Goal: Task Accomplishment & Management: Use online tool/utility

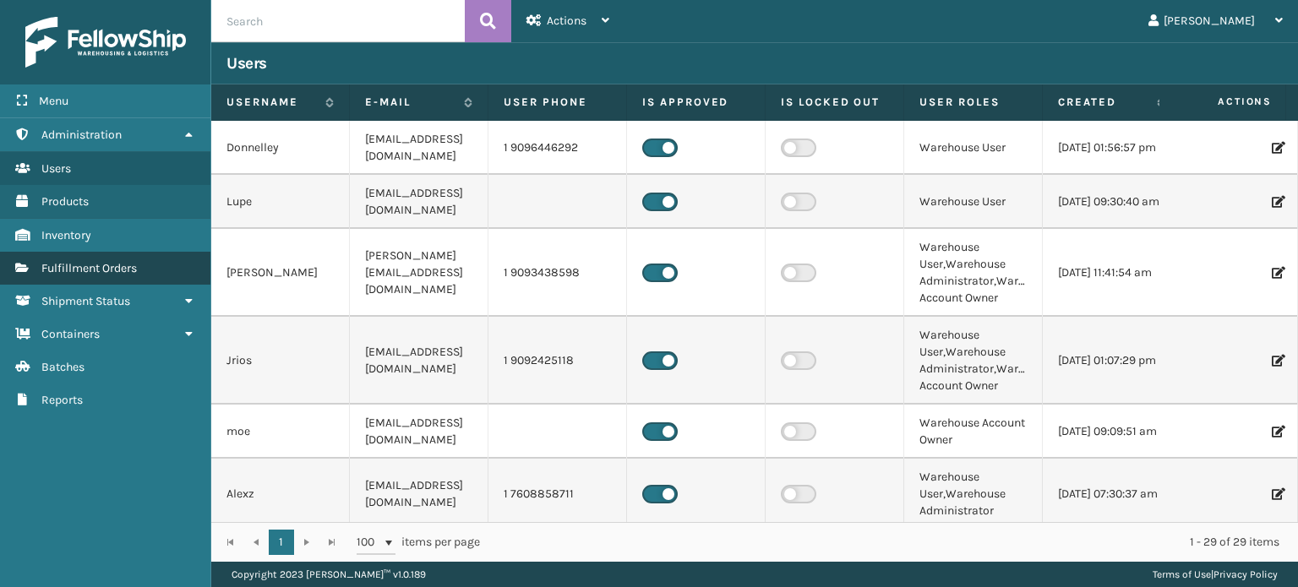
click at [112, 272] on span "Fulfillment Orders" at bounding box center [88, 268] width 95 height 14
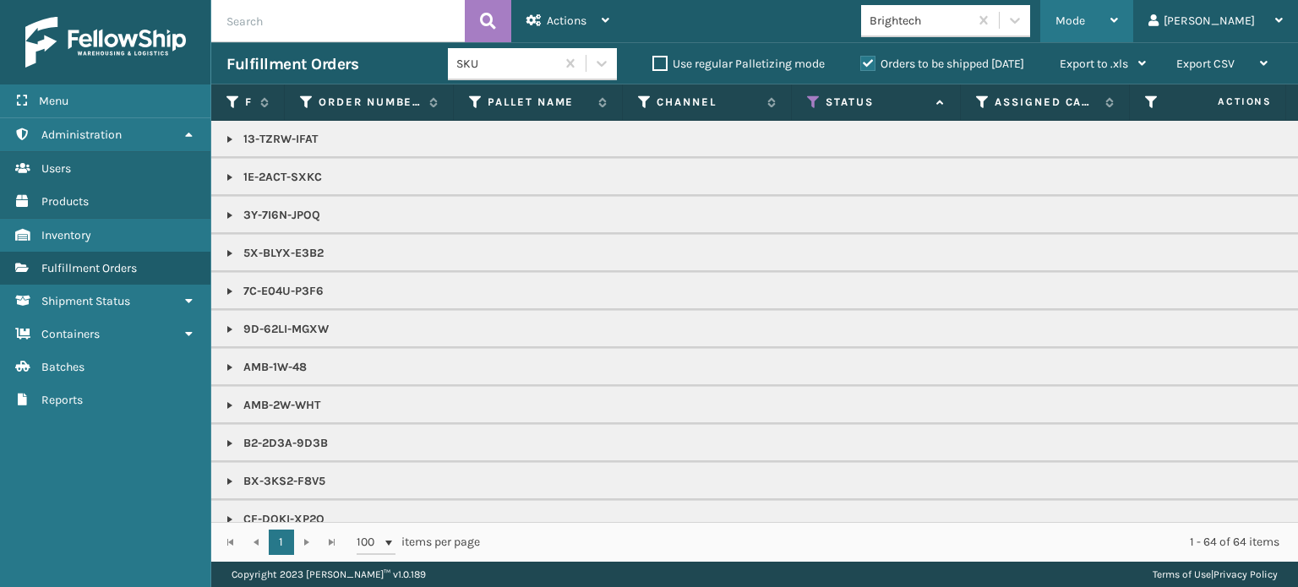
click at [1085, 15] on span "Mode" at bounding box center [1070, 21] width 30 height 14
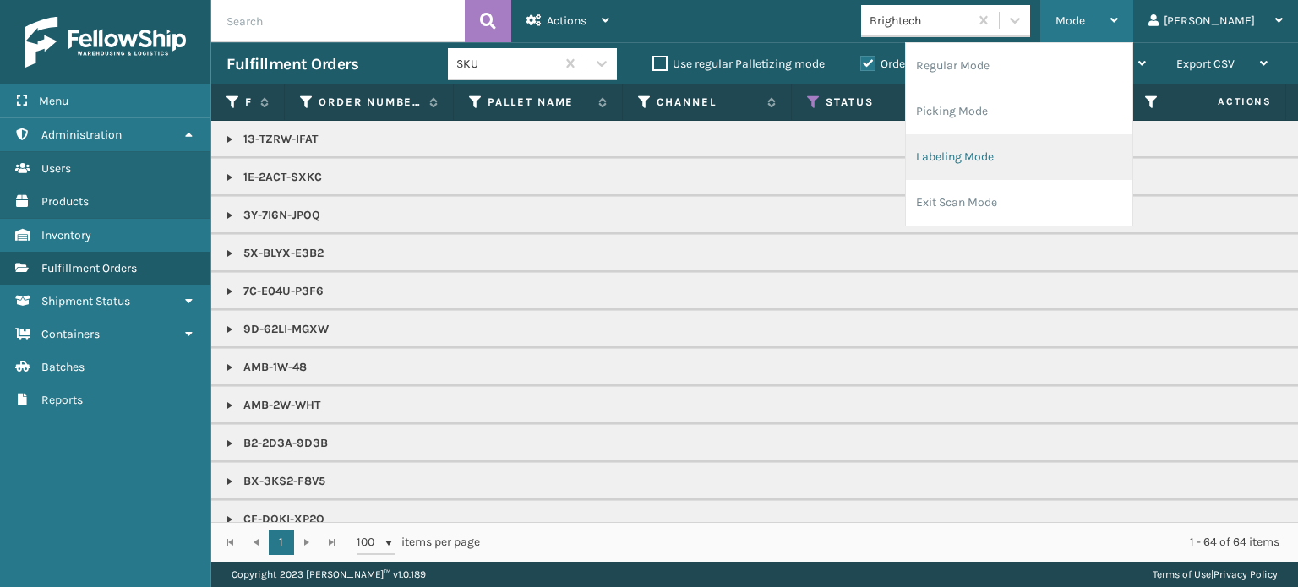
click at [1084, 166] on li "Labeling Mode" at bounding box center [1019, 157] width 226 height 46
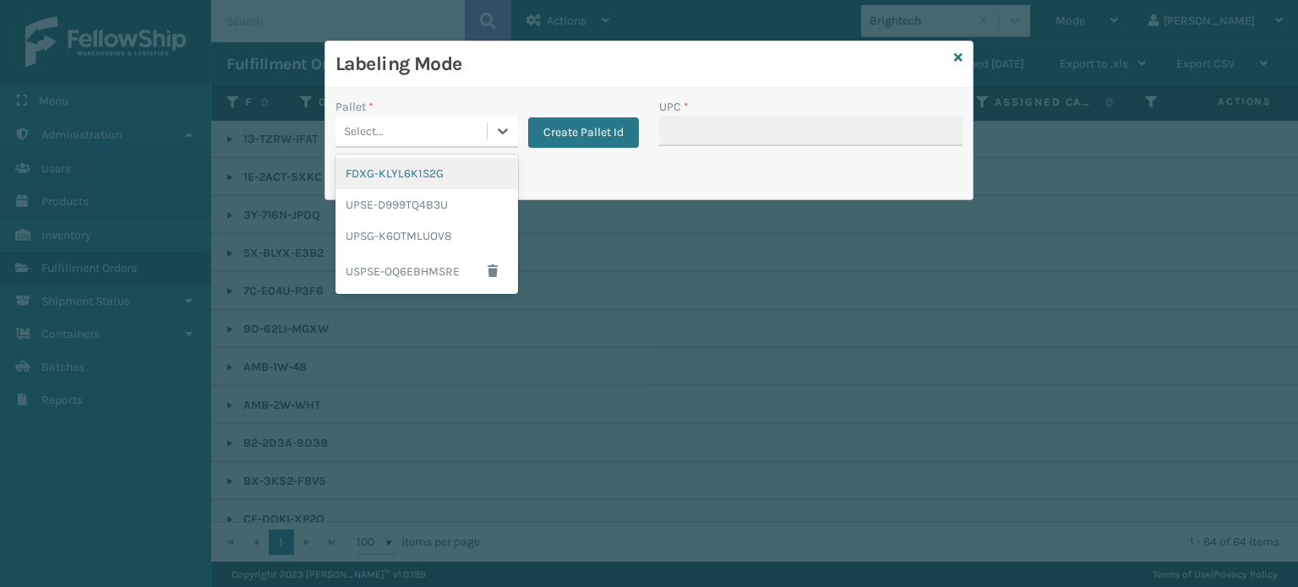
click at [400, 131] on div "Select..." at bounding box center [410, 131] width 151 height 28
click at [401, 181] on div "FDXG-KLYL6K1S2G" at bounding box center [426, 173] width 182 height 31
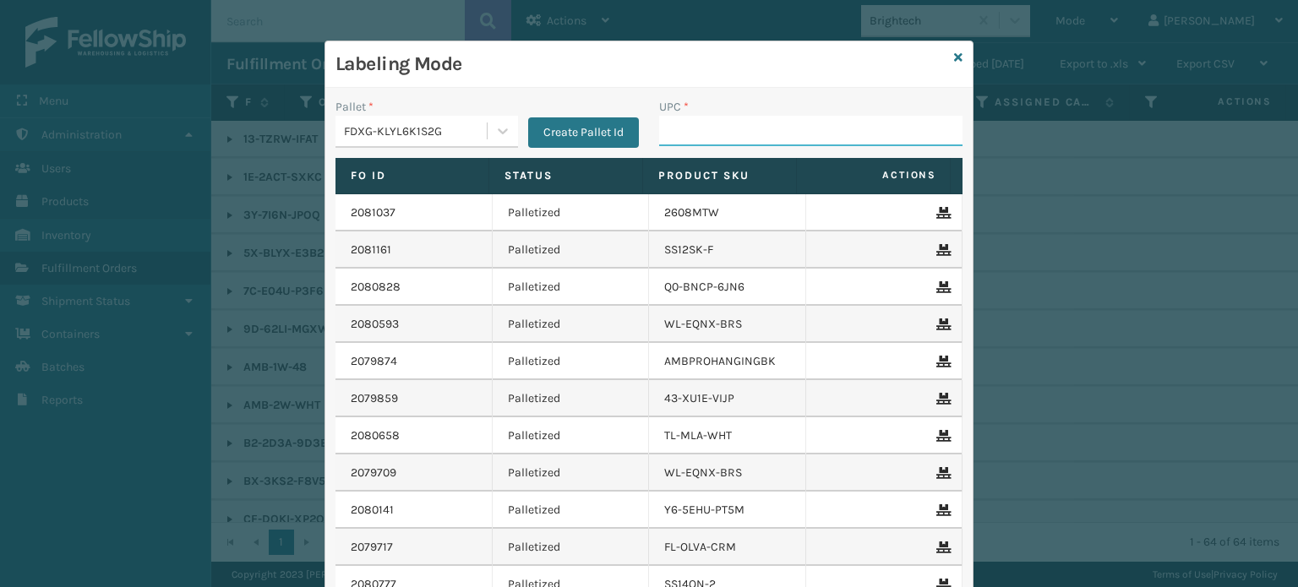
click at [708, 134] on input "UPC *" at bounding box center [810, 131] width 303 height 30
type input "FL-OLVA-CRM"
type input "850040667301"
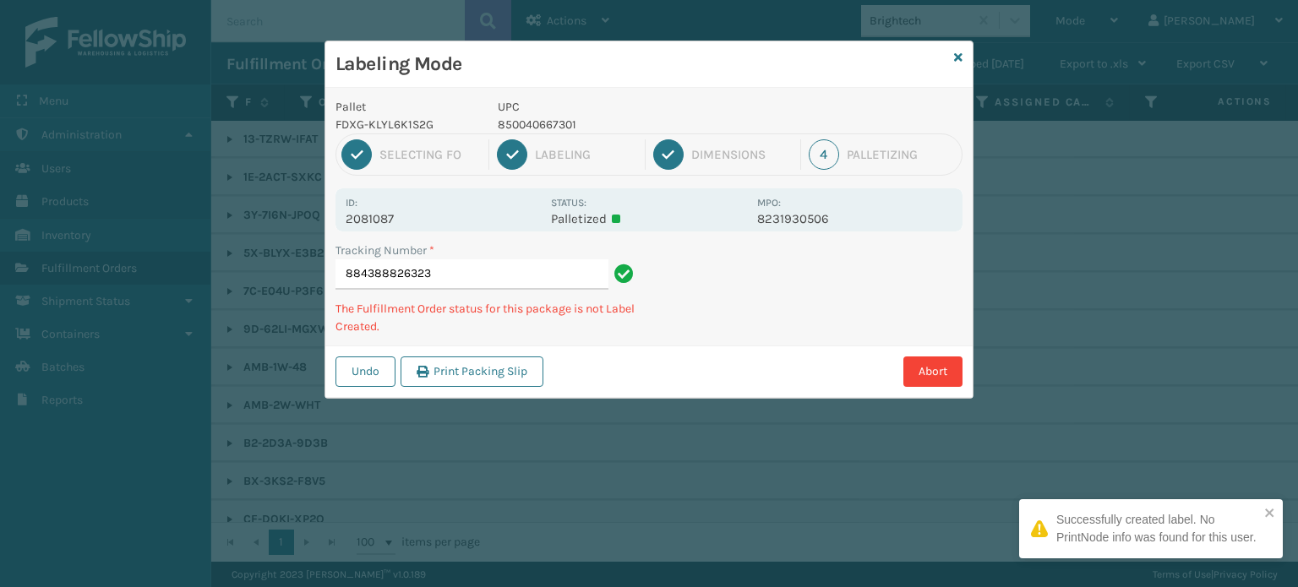
click at [517, 120] on p "850040667301" at bounding box center [622, 125] width 249 height 18
copy p "850040667301"
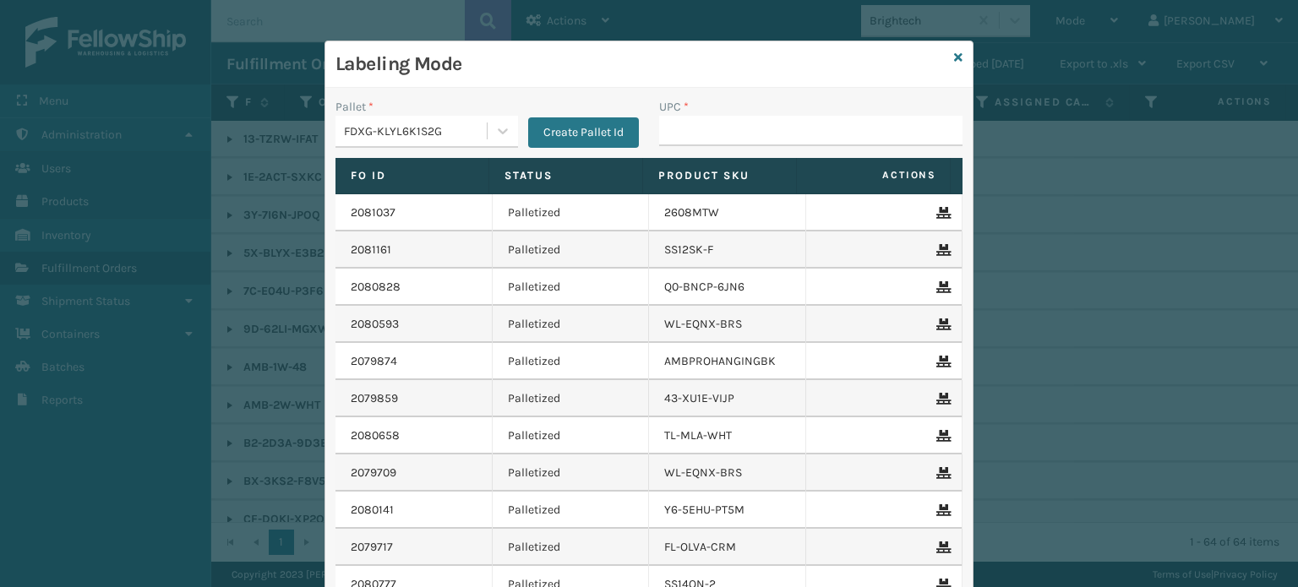
type input "850040667301"
type input "850012486763"
type input "8539*13008850"
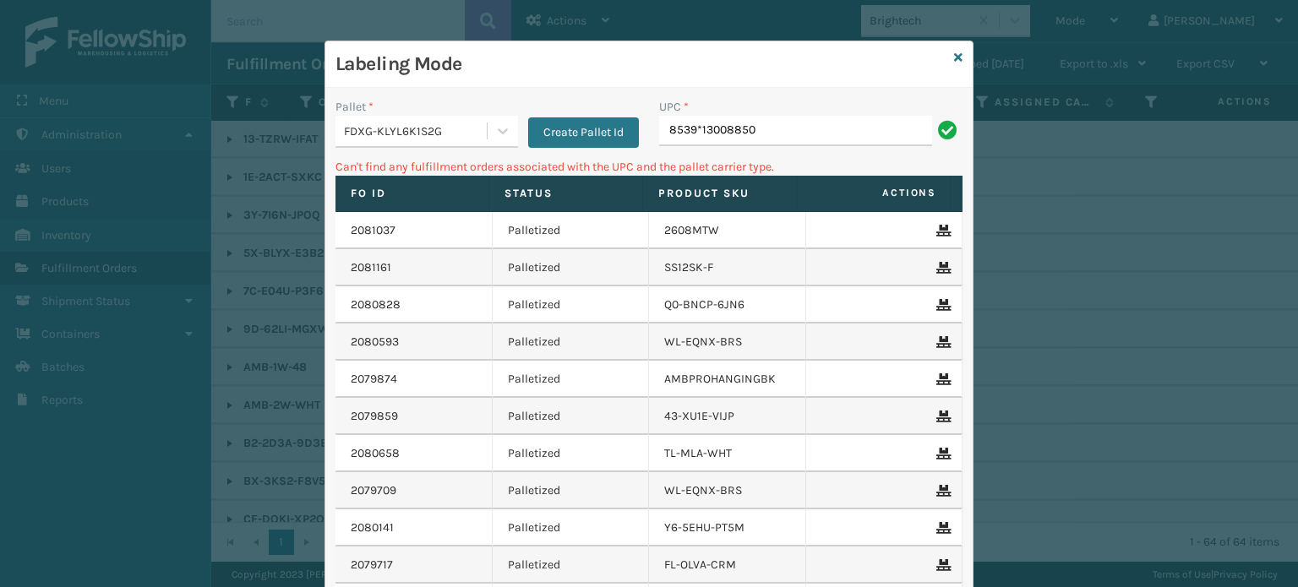
click at [696, 128] on input "8539*13008850" at bounding box center [795, 131] width 273 height 30
type input "853913008850"
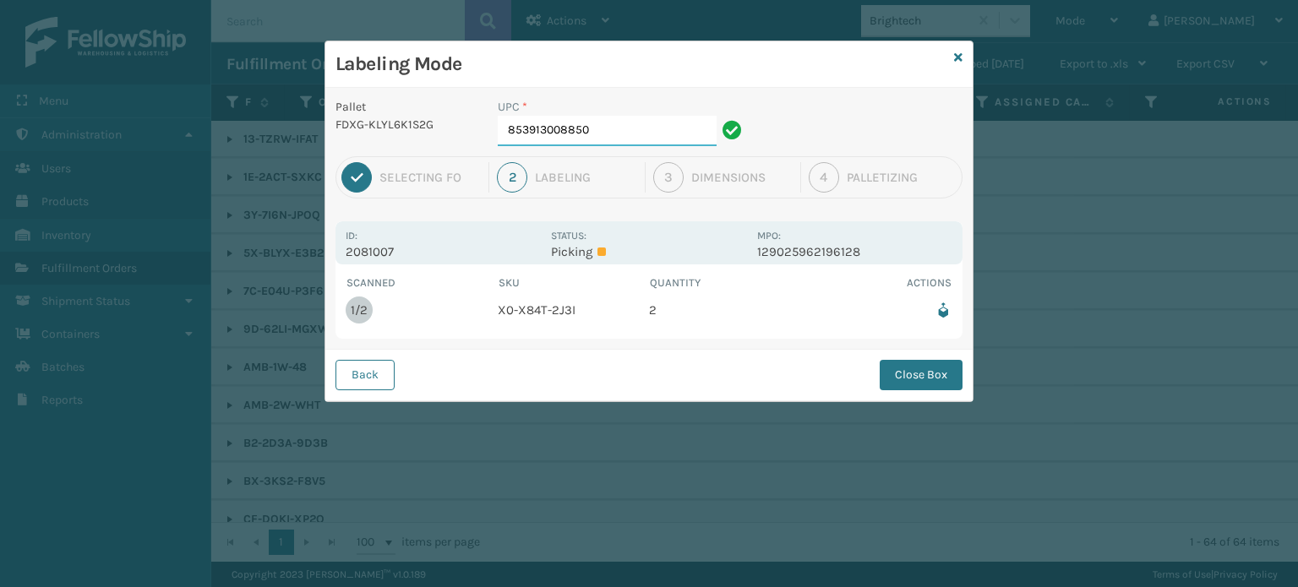
drag, startPoint x: 696, startPoint y: 128, endPoint x: 679, endPoint y: 192, distance: 65.6
click at [679, 192] on div "Pallet FDXG-KLYL6K1S2G UPC * 853913008850 1 Selecting FO 2 Labeling 3 Dimension…" at bounding box center [648, 244] width 647 height 313
type input "853913008850"
click at [629, 138] on input "853913008850" at bounding box center [607, 131] width 219 height 30
click at [901, 381] on button "Close Box" at bounding box center [920, 375] width 83 height 30
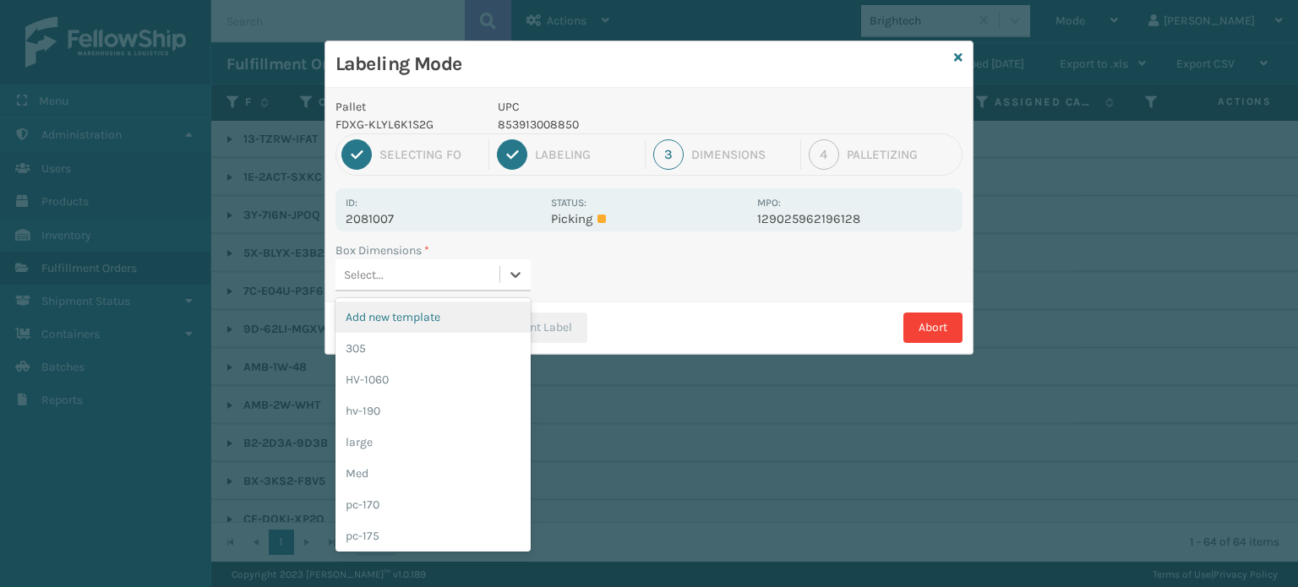
click at [433, 276] on div "Select..." at bounding box center [417, 275] width 164 height 28
click at [412, 367] on div "HV-1060" at bounding box center [432, 379] width 195 height 31
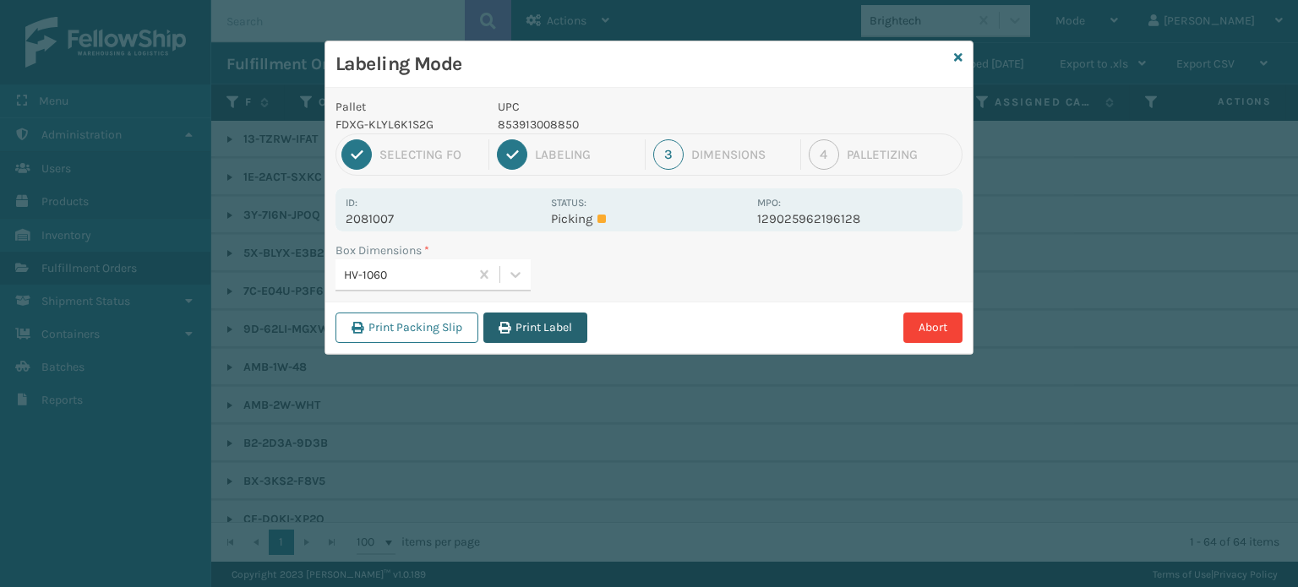
click at [514, 335] on button "Print Label" at bounding box center [535, 328] width 104 height 30
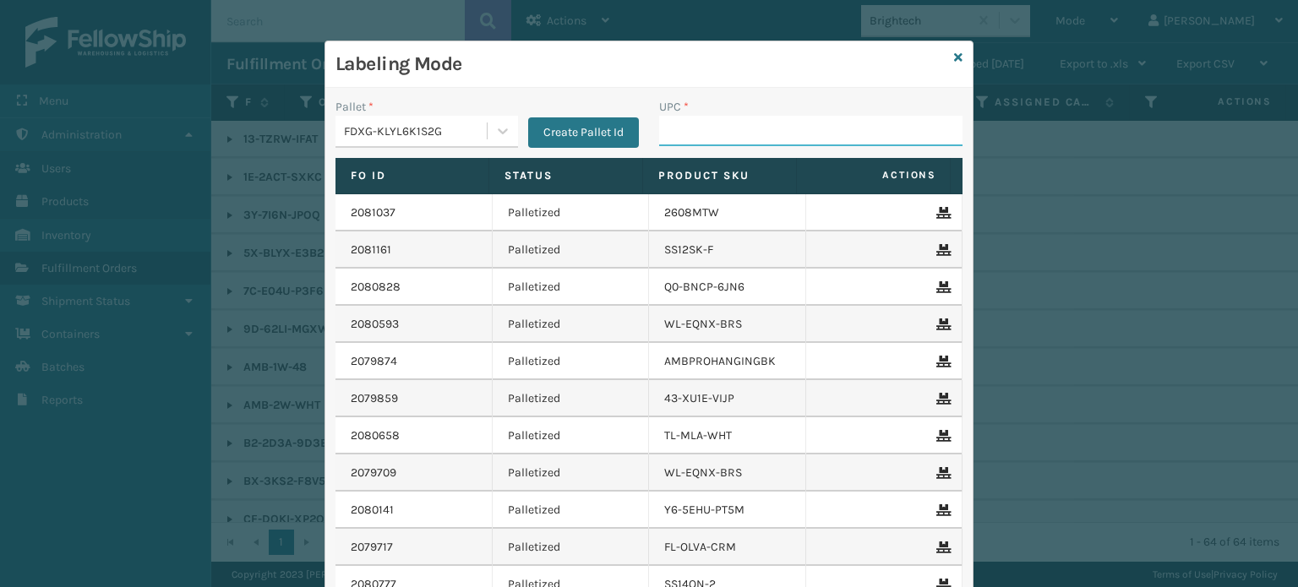
paste input "850012486183"
type input "850012486183"
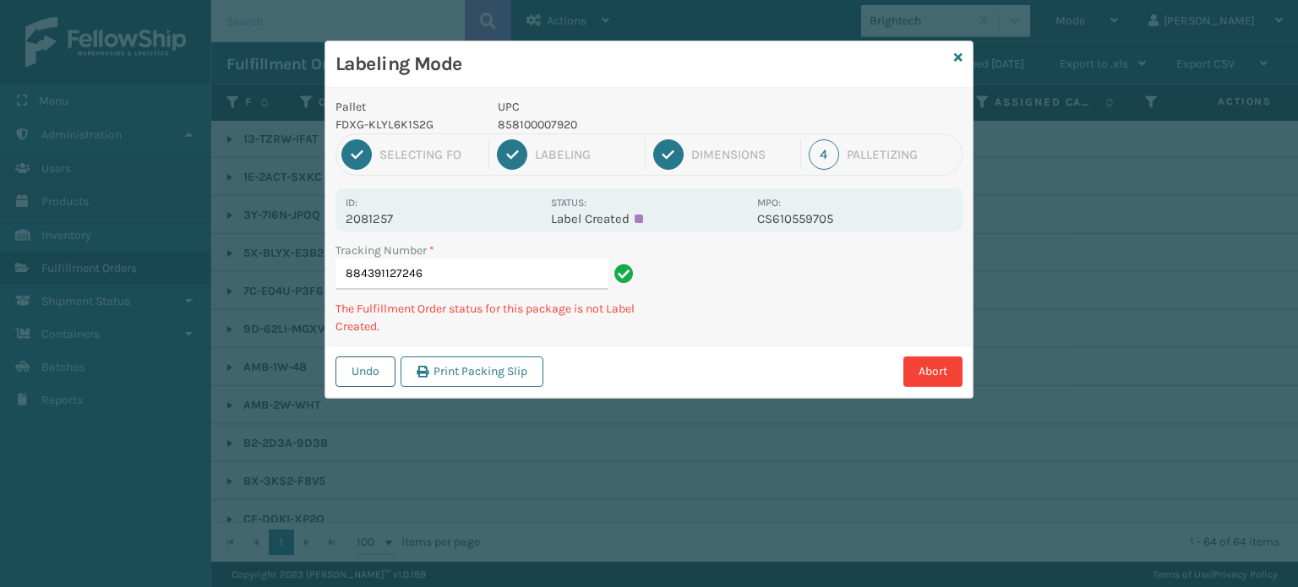
click at [361, 368] on button "Undo" at bounding box center [365, 372] width 60 height 30
click at [360, 364] on button "Undo" at bounding box center [365, 372] width 60 height 30
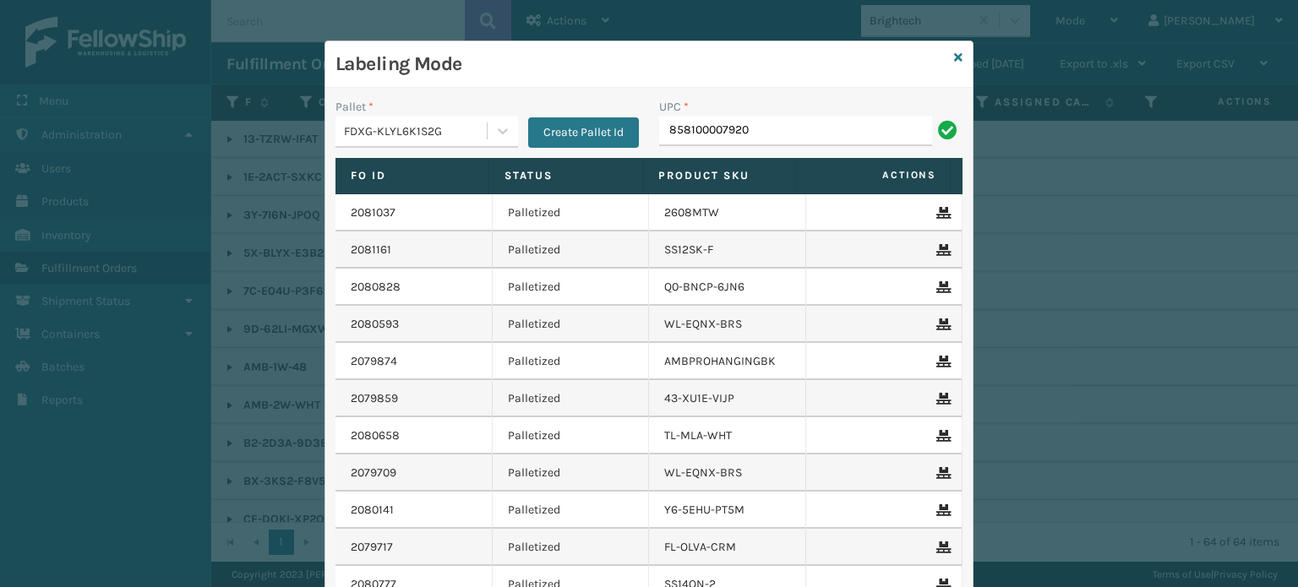
click at [750, 135] on input "858100007920" at bounding box center [795, 131] width 273 height 30
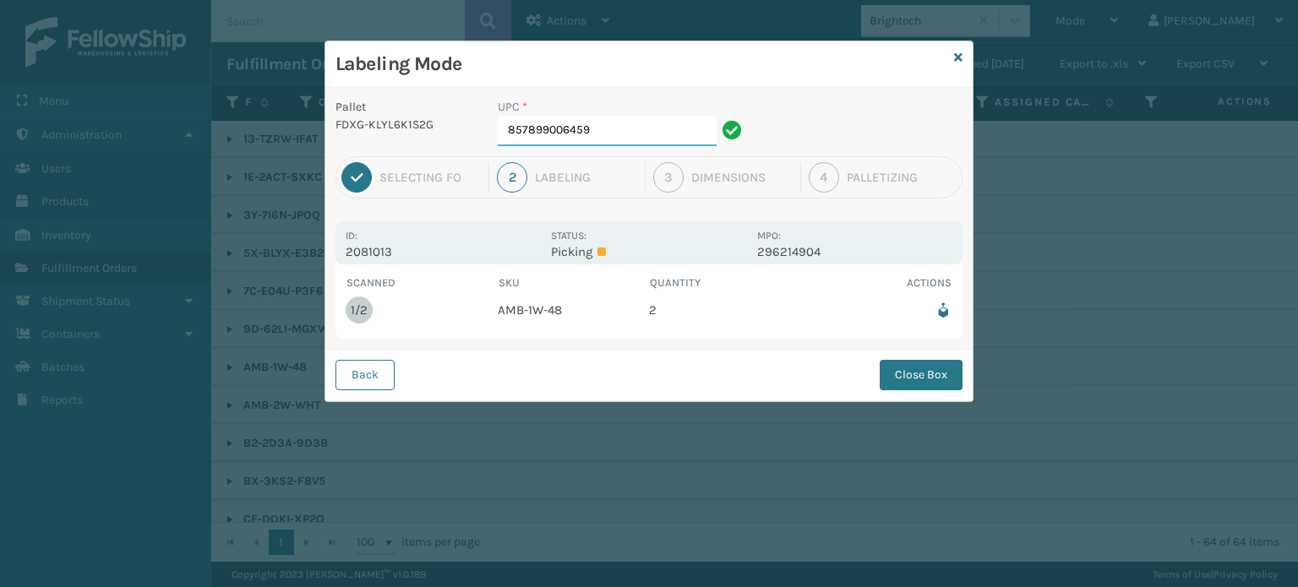
click at [599, 144] on input "857899006459" at bounding box center [607, 131] width 219 height 30
click at [926, 377] on button "Close Box" at bounding box center [920, 375] width 83 height 30
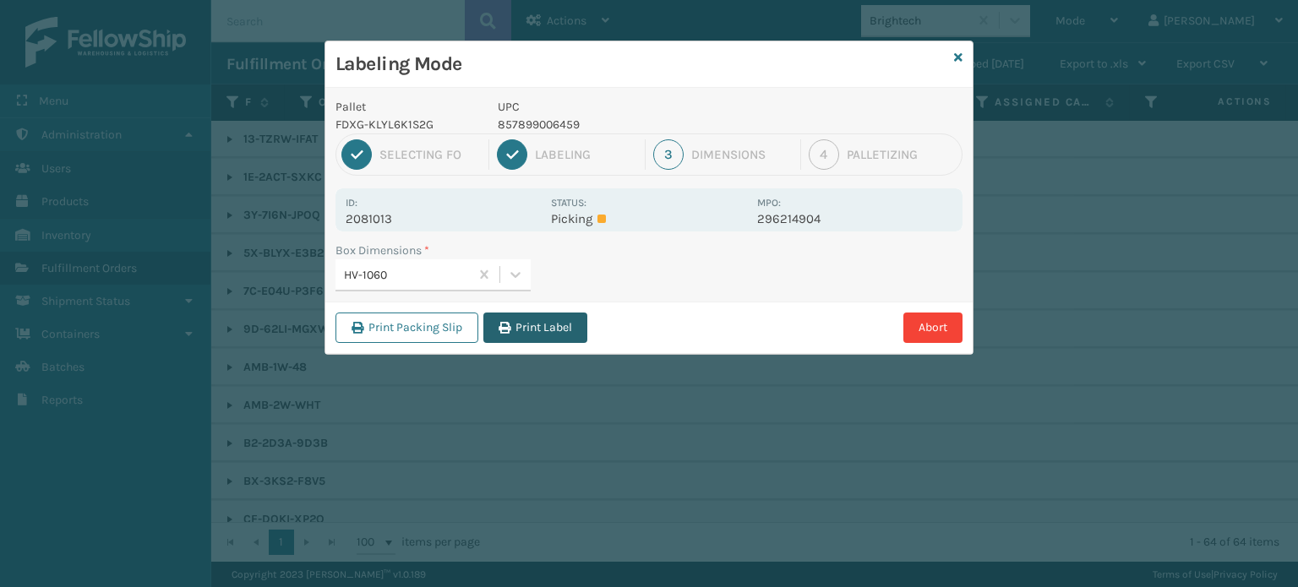
click at [547, 332] on button "Print Label" at bounding box center [535, 328] width 104 height 30
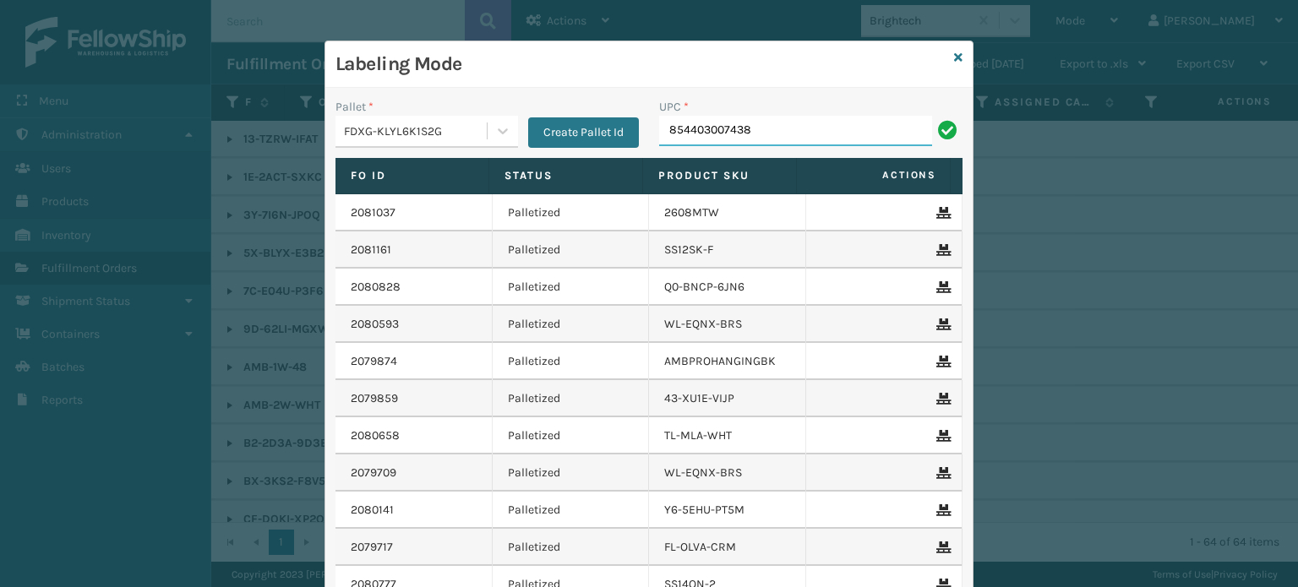
type input "854403007438"
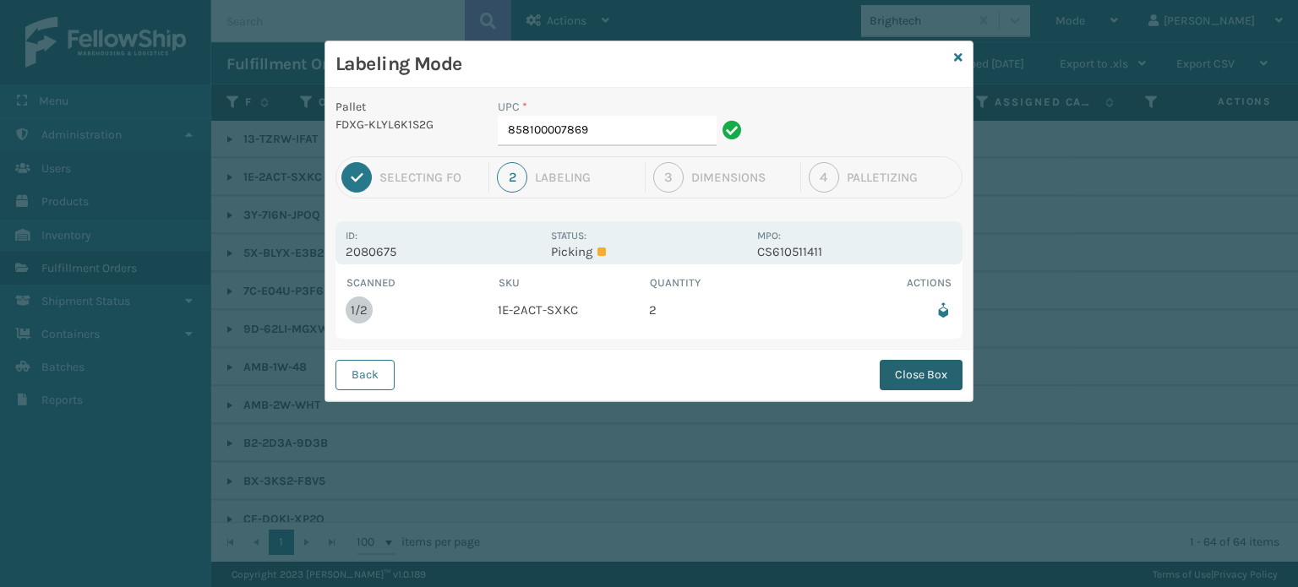
click at [906, 377] on button "Close Box" at bounding box center [920, 375] width 83 height 30
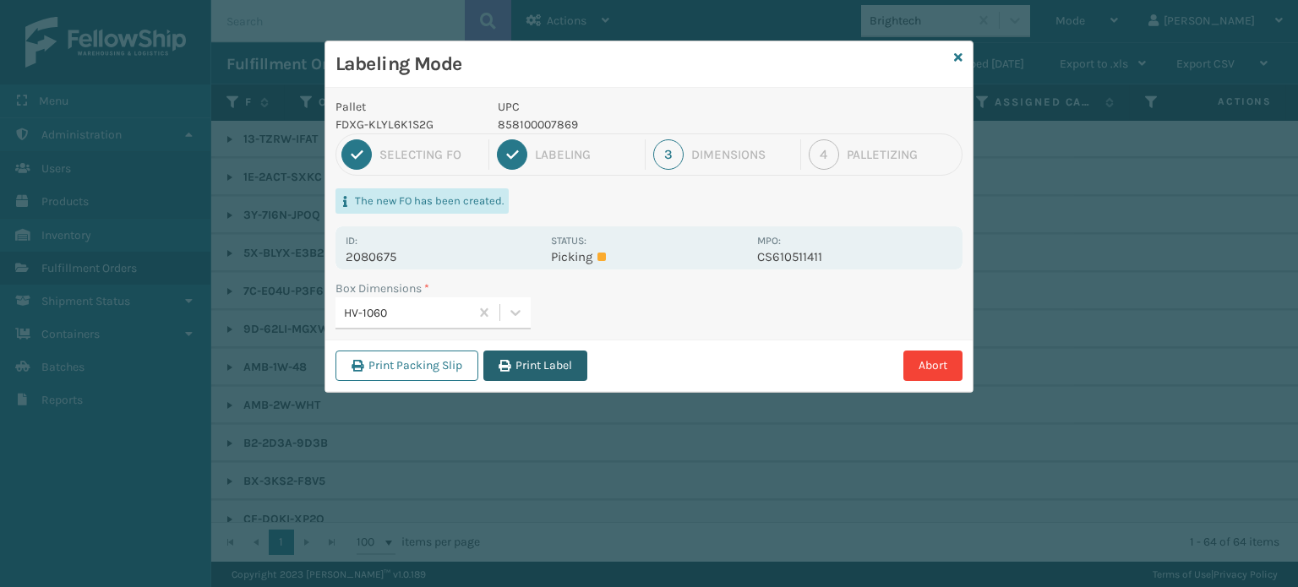
click at [547, 357] on button "Print Label" at bounding box center [535, 366] width 104 height 30
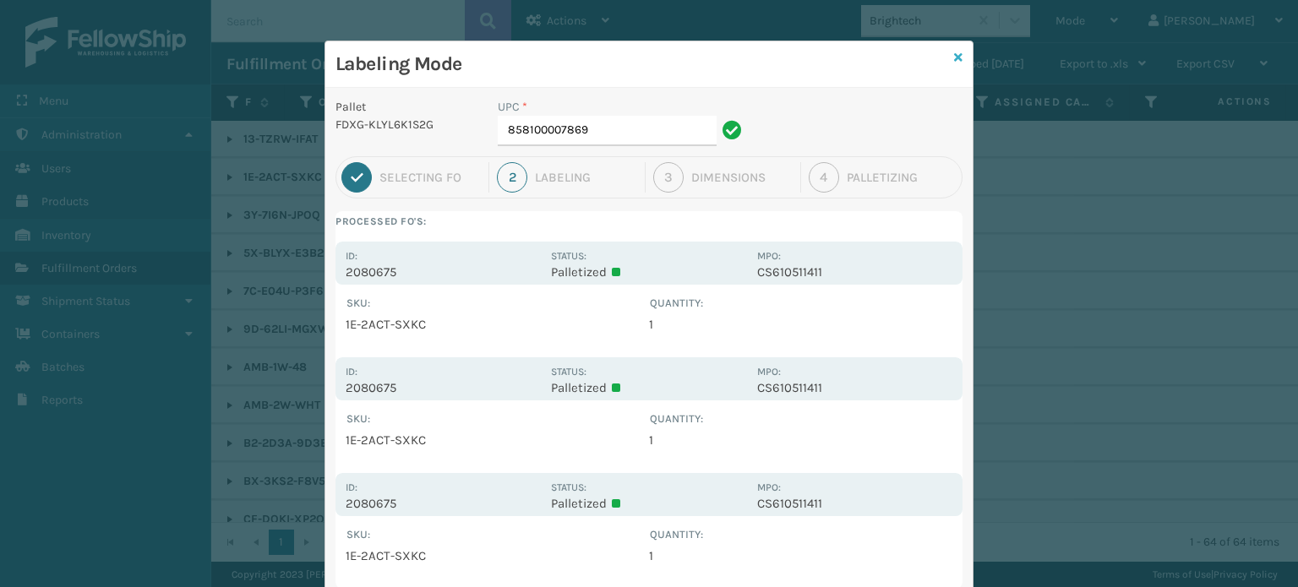
click at [954, 61] on icon at bounding box center [958, 58] width 8 height 12
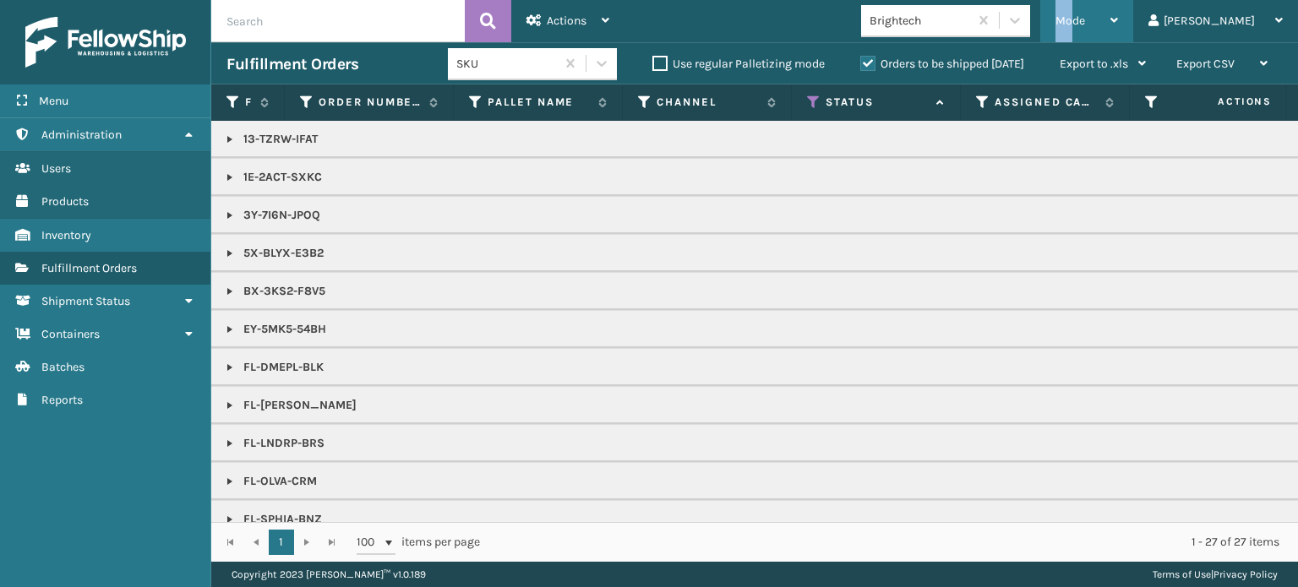
drag, startPoint x: 1115, startPoint y: 26, endPoint x: 1132, endPoint y: 18, distance: 18.9
click at [1132, 18] on div "Mode Regular Mode Picking Mode Labeling Mode Exit Scan Mode" at bounding box center [1086, 21] width 93 height 42
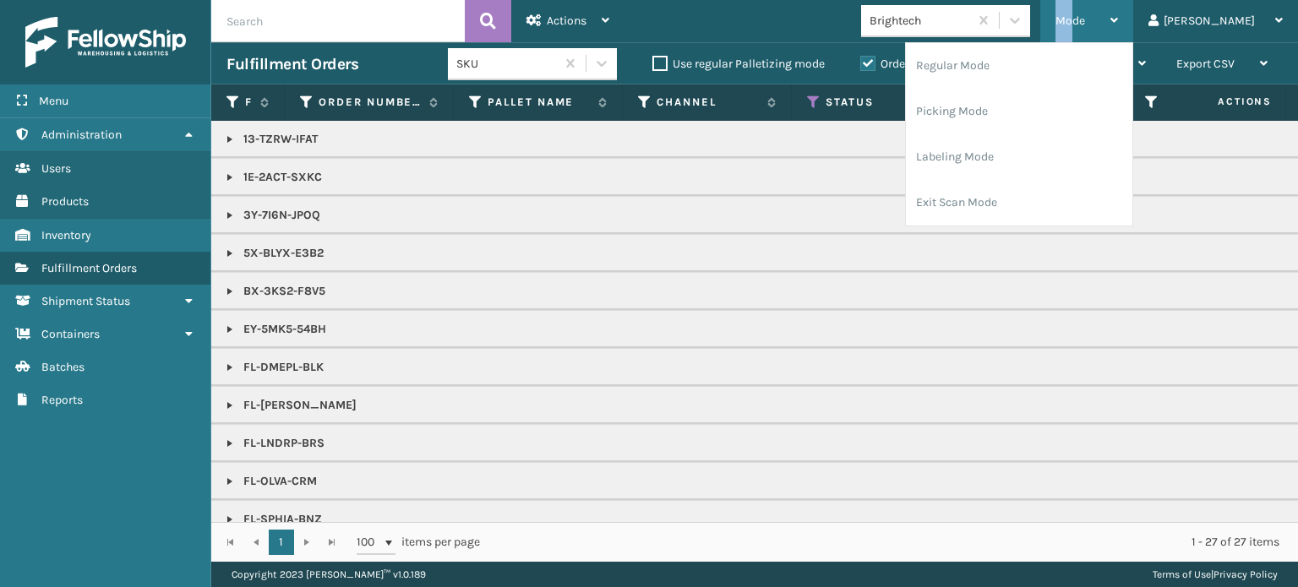
click at [1085, 18] on span "Mode" at bounding box center [1070, 21] width 30 height 14
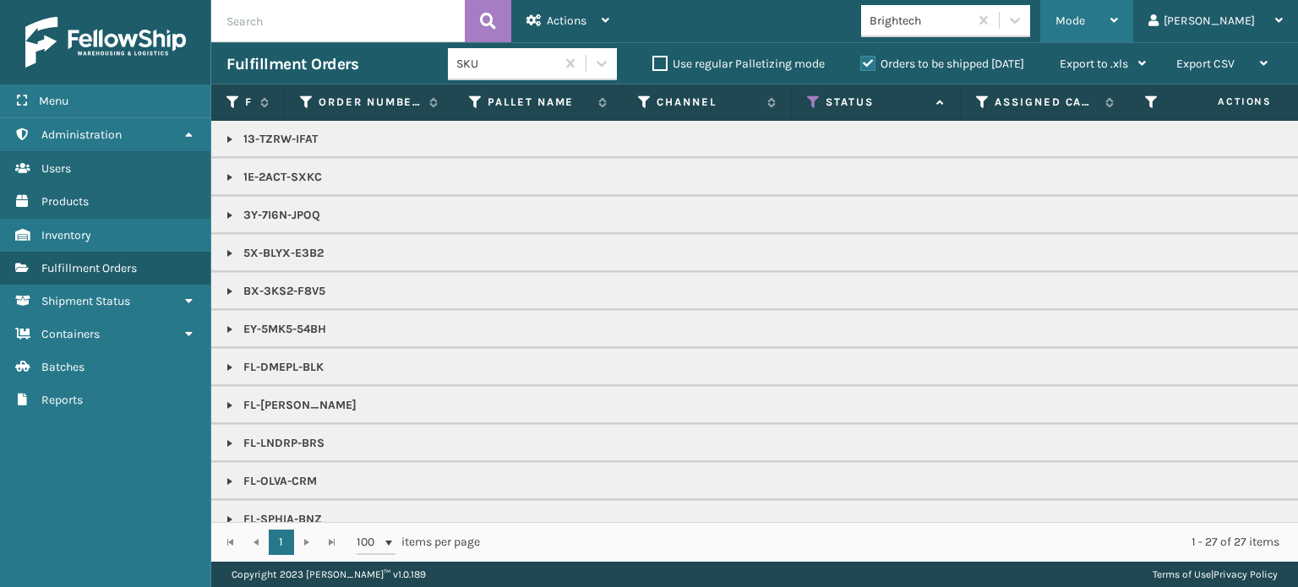
click at [1085, 24] on span "Mode" at bounding box center [1070, 21] width 30 height 14
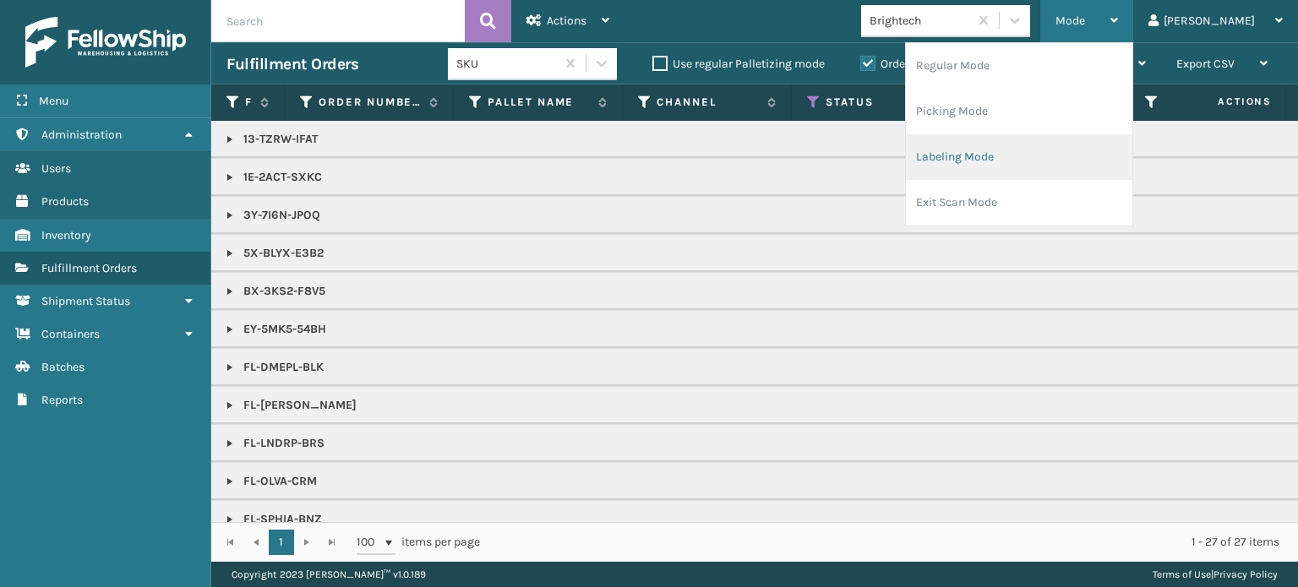
click at [1031, 155] on li "Labeling Mode" at bounding box center [1019, 157] width 226 height 46
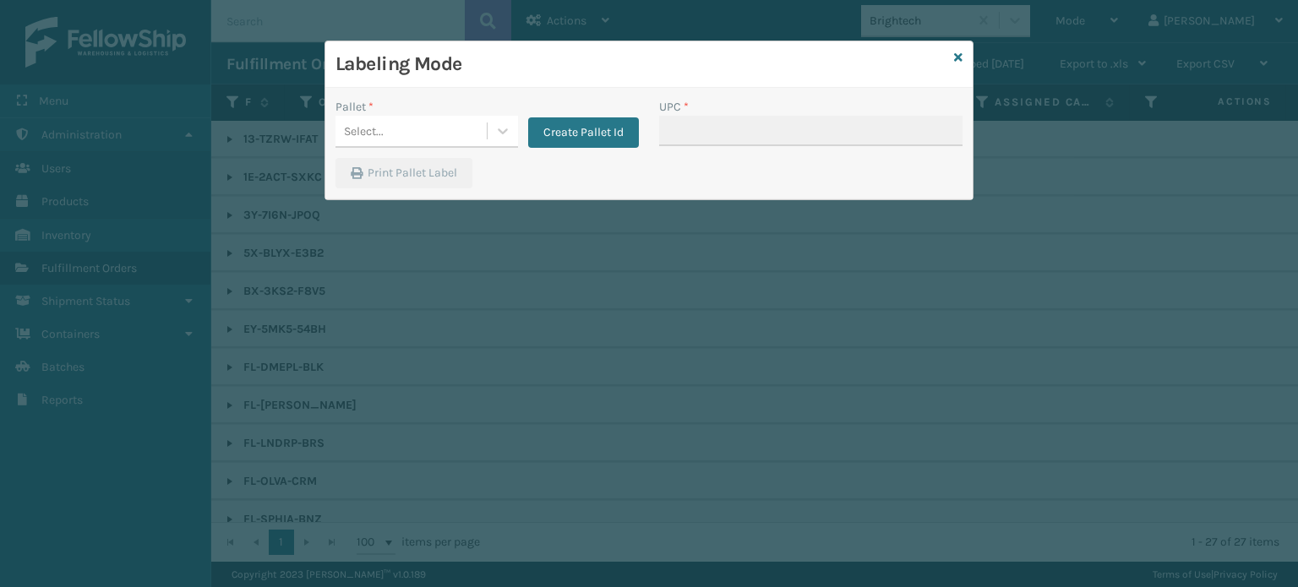
click at [463, 149] on div "Pallet * Select... Create Pallet Id" at bounding box center [487, 128] width 324 height 60
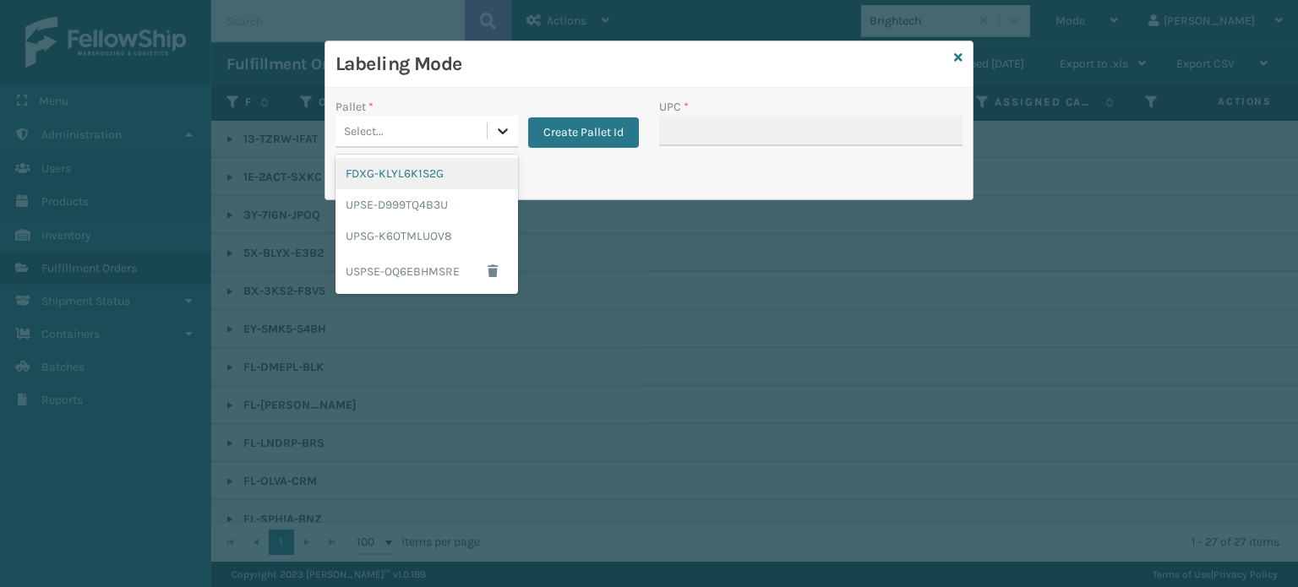
click at [507, 128] on icon at bounding box center [502, 130] width 17 height 17
click at [444, 163] on div "FDXG-KLYL6K1S2G" at bounding box center [426, 173] width 182 height 31
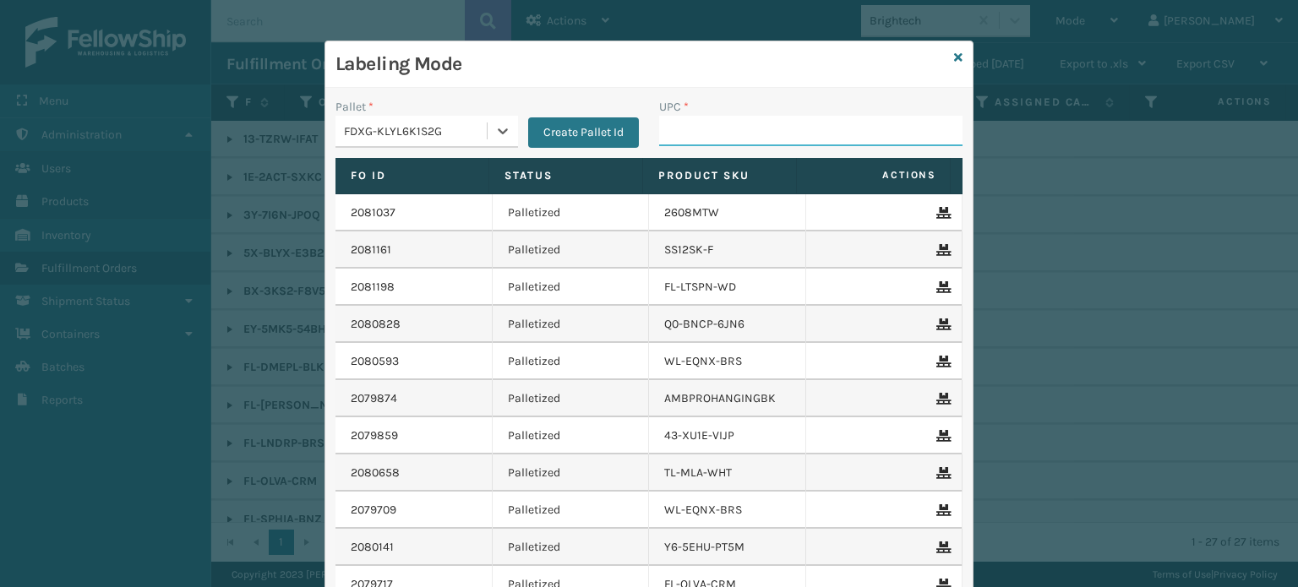
click at [687, 122] on input "UPC *" at bounding box center [810, 131] width 303 height 30
type input "857899006473"
type input "850012486367"
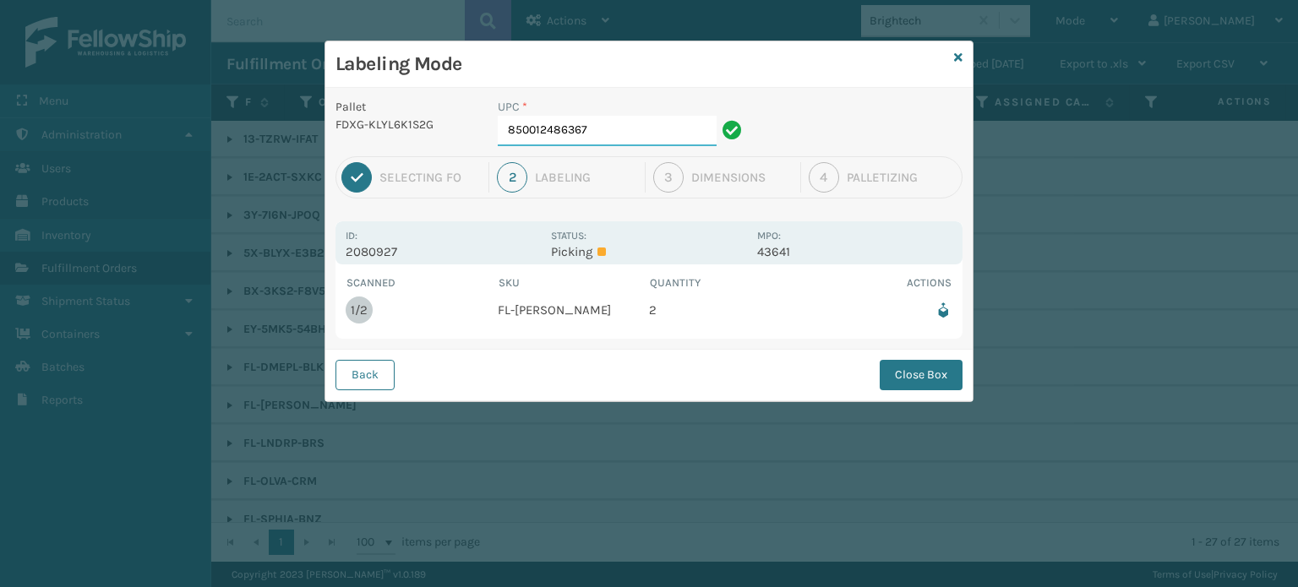
click at [631, 134] on input "850012486367" at bounding box center [607, 131] width 219 height 30
click at [922, 378] on button "Close Box" at bounding box center [920, 375] width 83 height 30
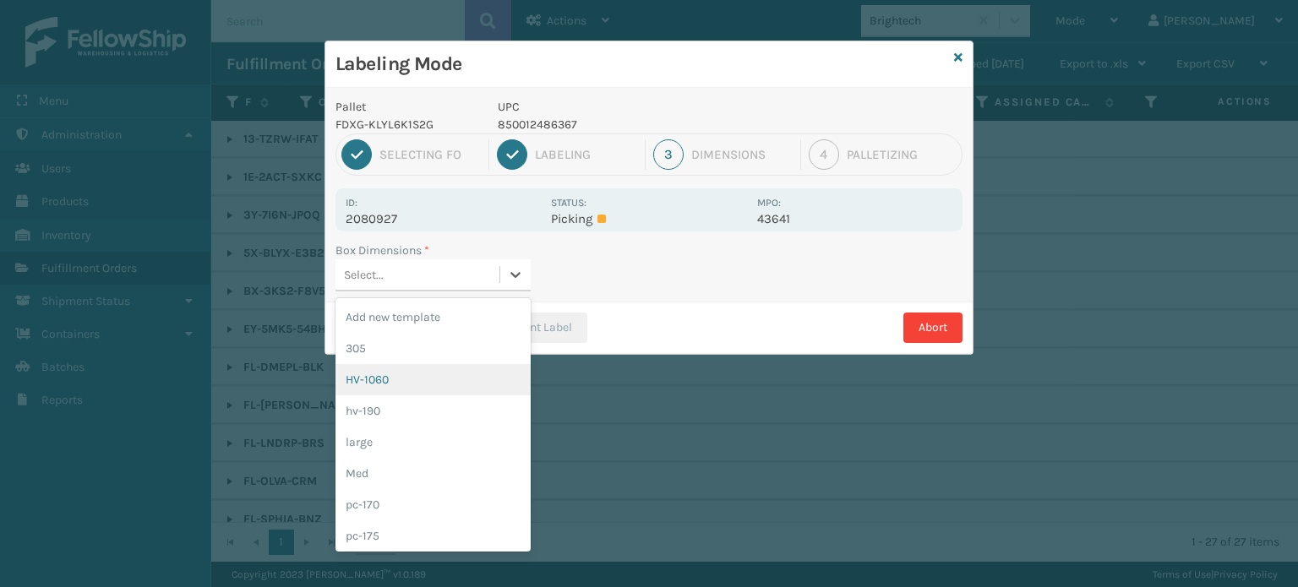
drag, startPoint x: 393, startPoint y: 267, endPoint x: 389, endPoint y: 378, distance: 110.7
click at [389, 291] on div "option HV-1060 focused, 3 of 20. 20 results available. Use Up and Down to choos…" at bounding box center [432, 275] width 195 height 32
drag, startPoint x: 389, startPoint y: 378, endPoint x: 419, endPoint y: 399, distance: 36.3
click at [419, 399] on div "Add new template 305 HV-1060 hv-190 large Med pc-170 pc-175 PC-180 PC-285 pc335…" at bounding box center [432, 424] width 195 height 253
click at [419, 399] on div "hv-190" at bounding box center [432, 410] width 195 height 31
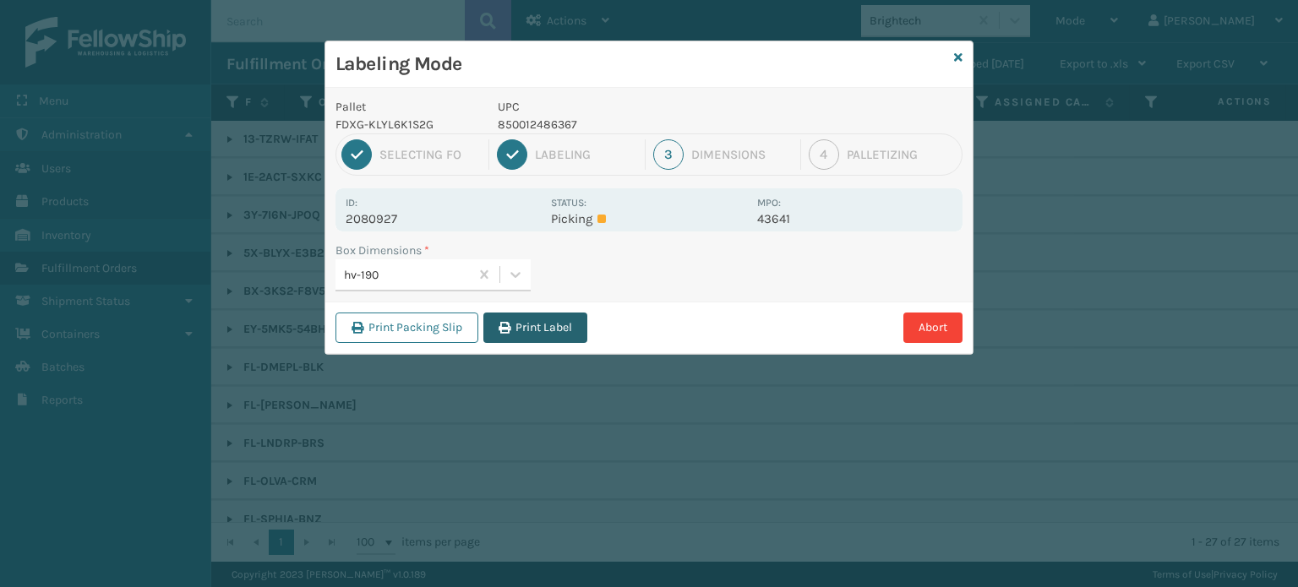
click at [547, 333] on button "Print Label" at bounding box center [535, 328] width 104 height 30
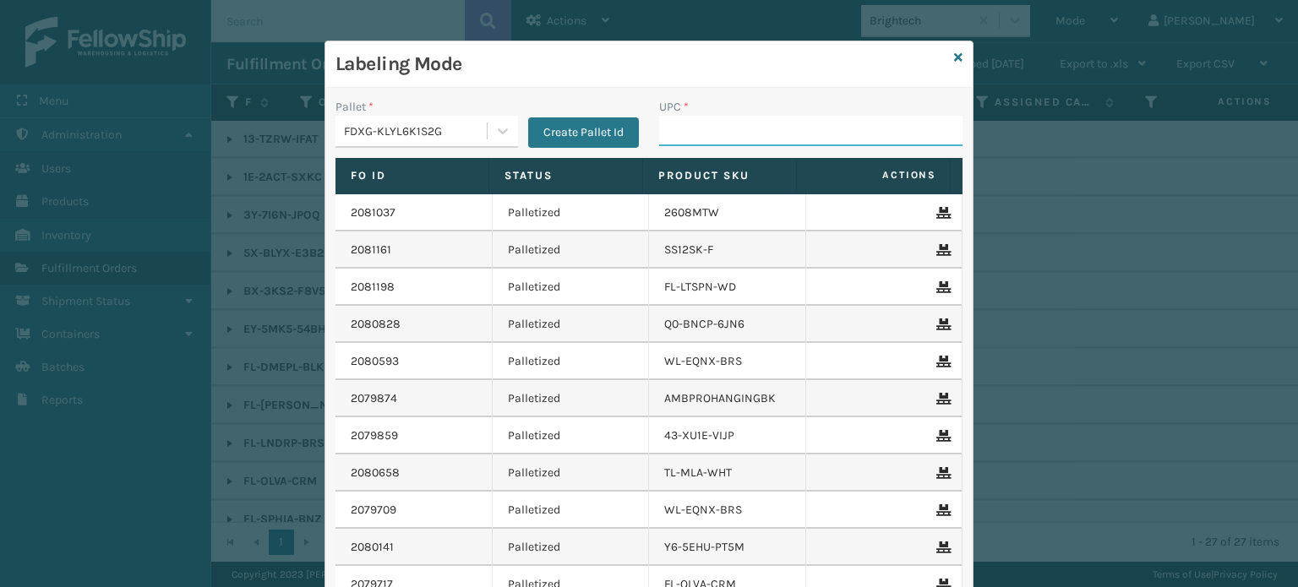
click at [674, 130] on input "UPC *" at bounding box center [810, 131] width 303 height 30
type input "853913008119"
type input "FL-OLVA-CRM"
type input "853913008065"
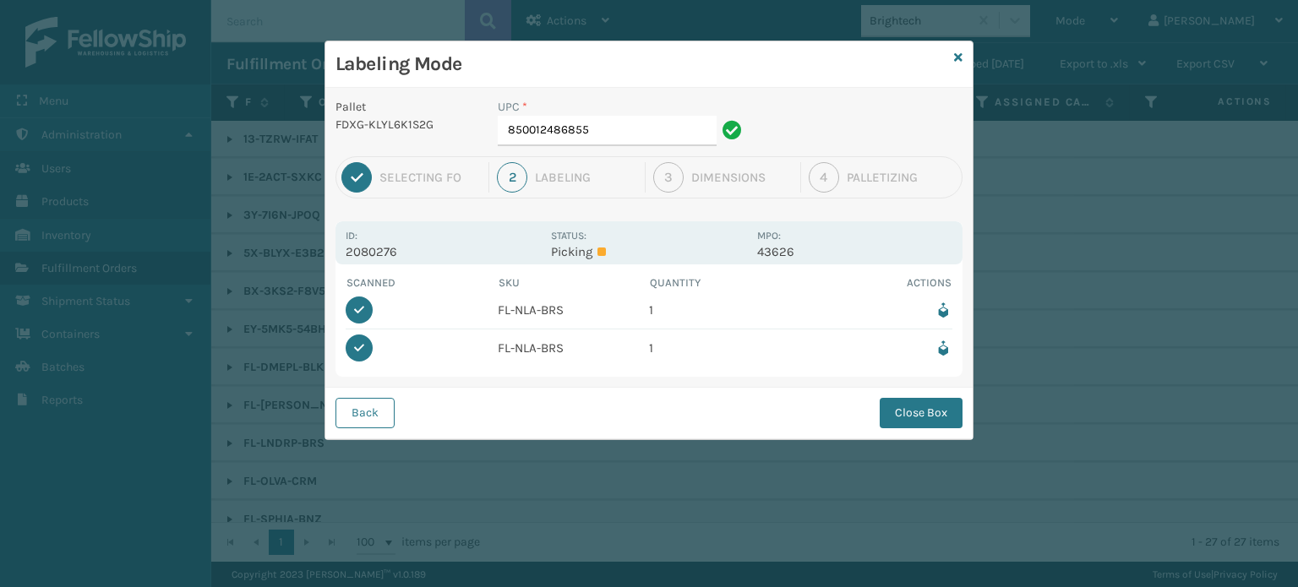
click at [947, 341] on icon at bounding box center [943, 349] width 18 height 18
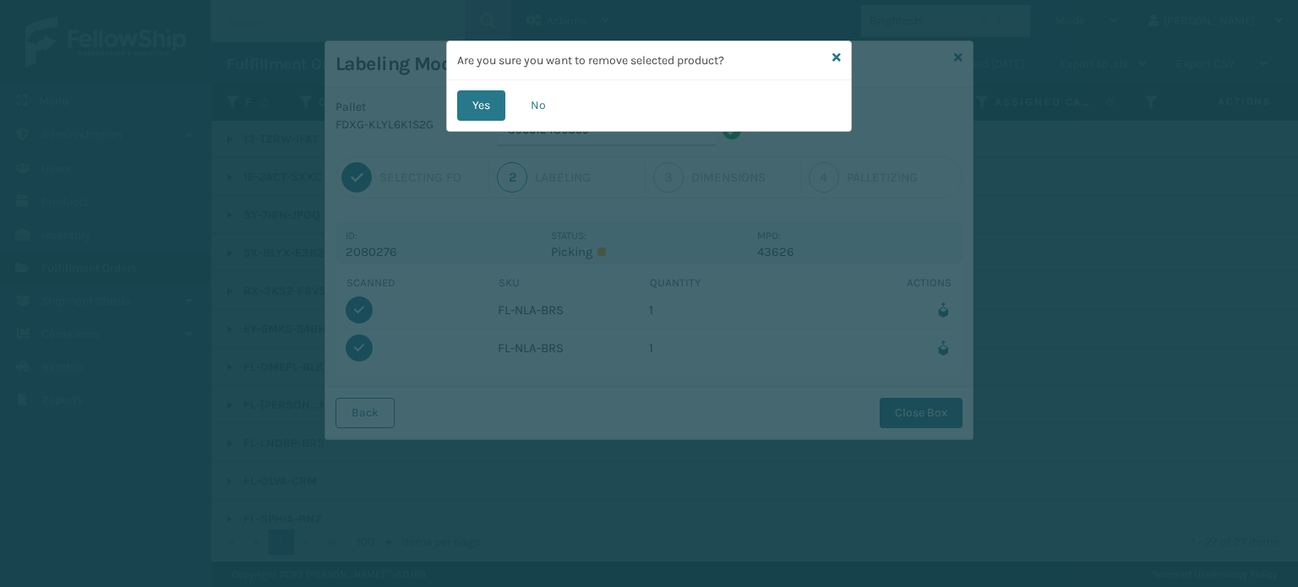
click at [460, 123] on div "Yes No" at bounding box center [649, 105] width 404 height 51
click at [473, 108] on button "Yes" at bounding box center [481, 105] width 48 height 30
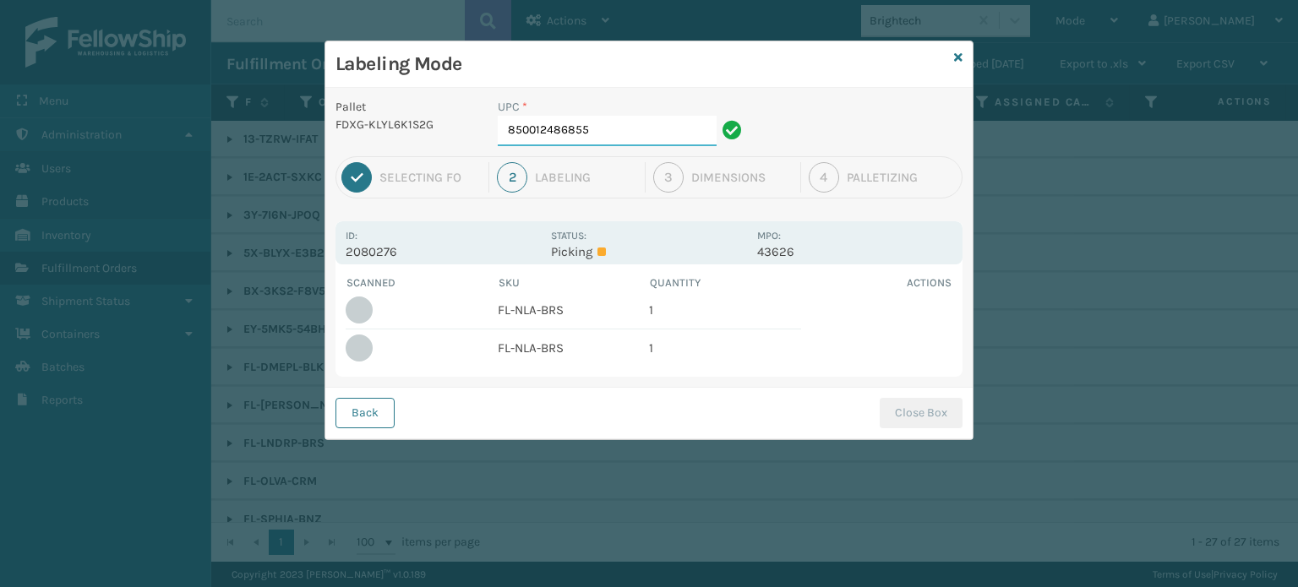
click at [601, 138] on input "850012486855" at bounding box center [607, 131] width 219 height 30
click at [912, 416] on button "Close Box" at bounding box center [920, 413] width 83 height 30
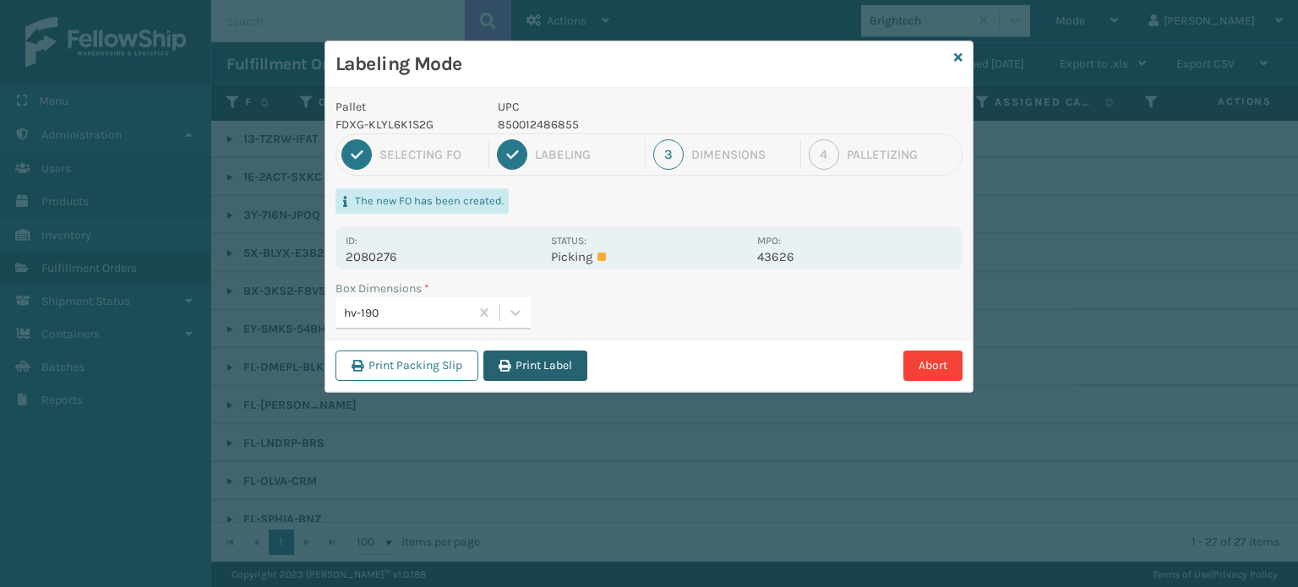
click at [517, 363] on button "Print Label" at bounding box center [535, 366] width 104 height 30
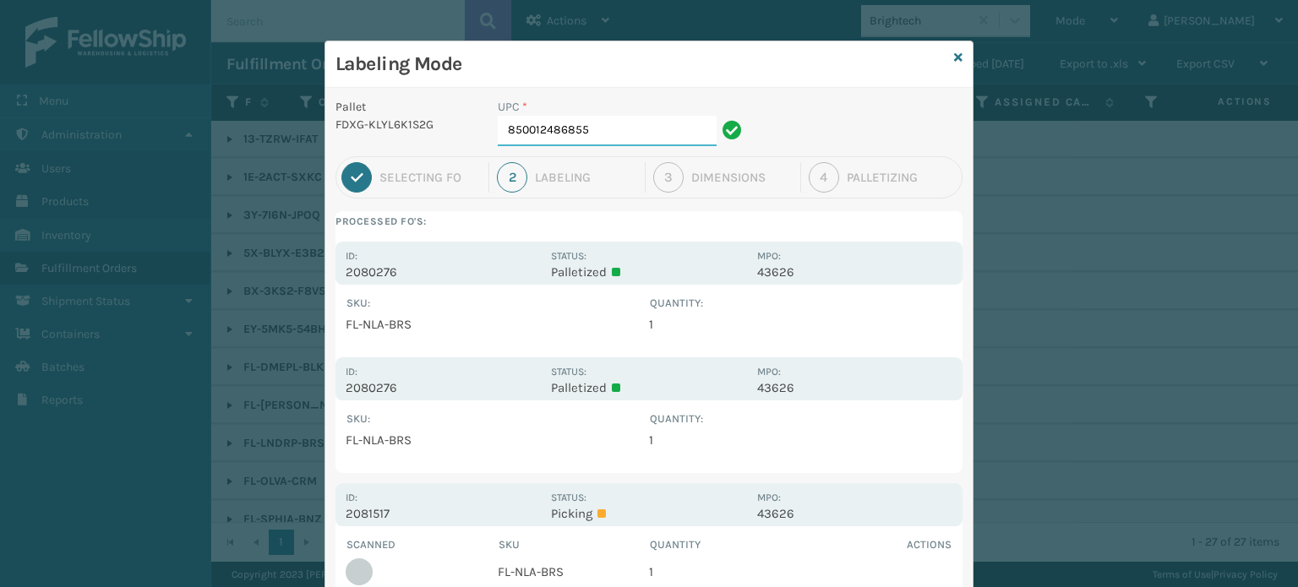
click at [602, 139] on input "850012486855" at bounding box center [607, 131] width 219 height 30
click at [987, 398] on div "Labeling Mode Pallet FDXG-KLYL6K1S2G UPC * 850012486855 1 Selecting FO 2 Labeli…" at bounding box center [649, 293] width 1298 height 587
click at [823, 373] on div "MPO: 43626" at bounding box center [854, 378] width 195 height 33
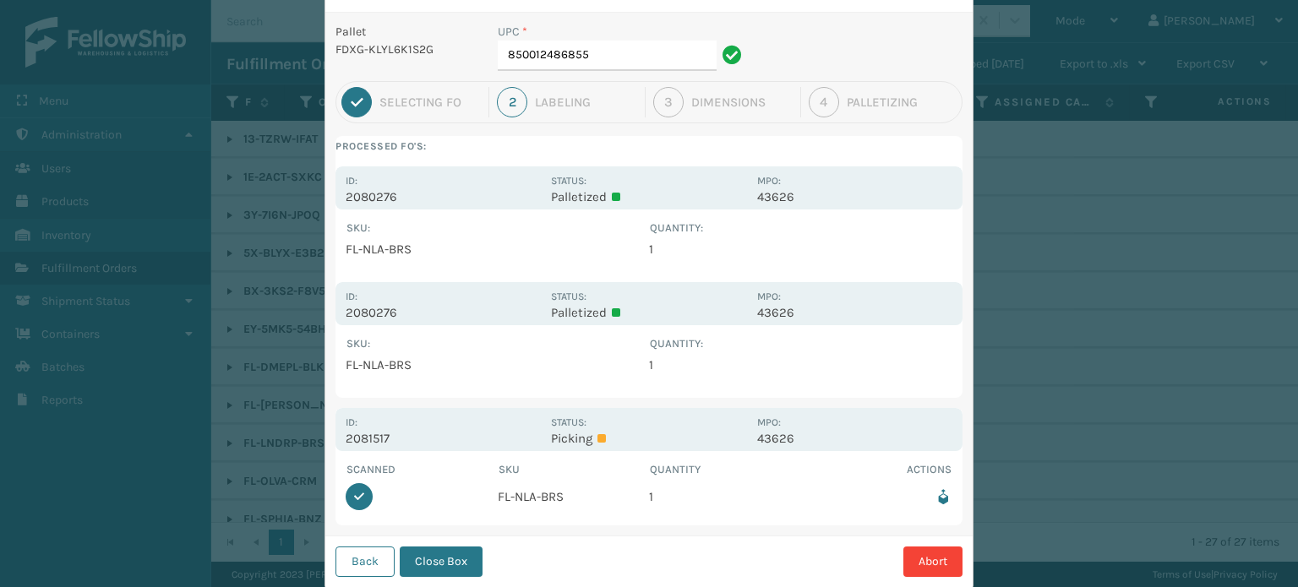
scroll to position [116, 0]
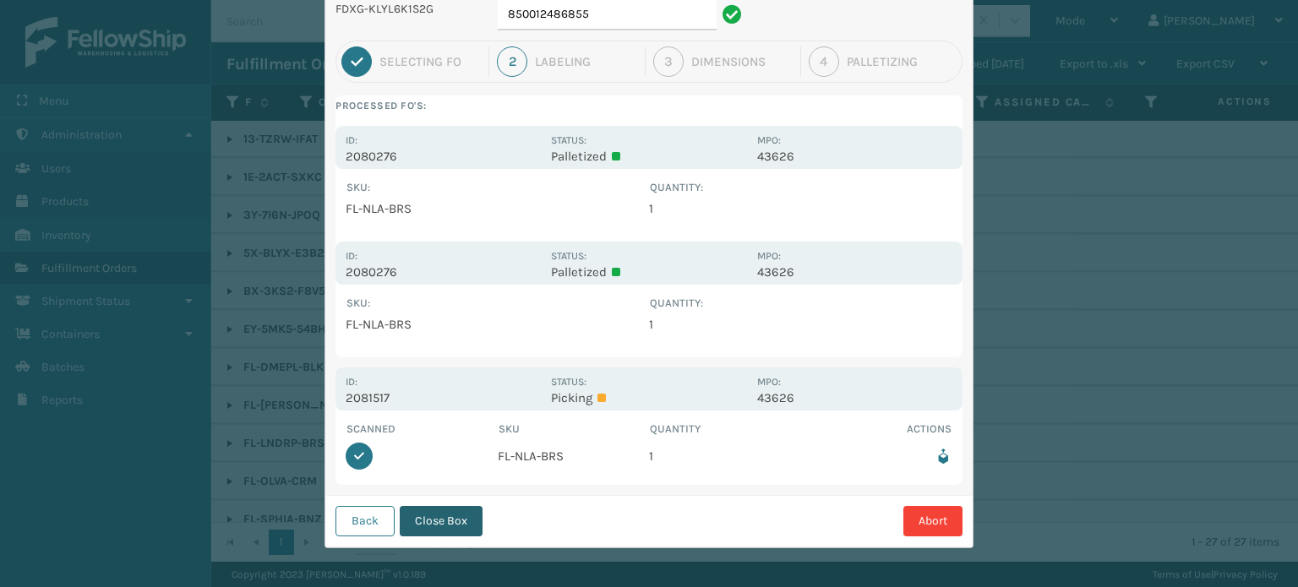
click at [436, 524] on button "Close Box" at bounding box center [441, 521] width 83 height 30
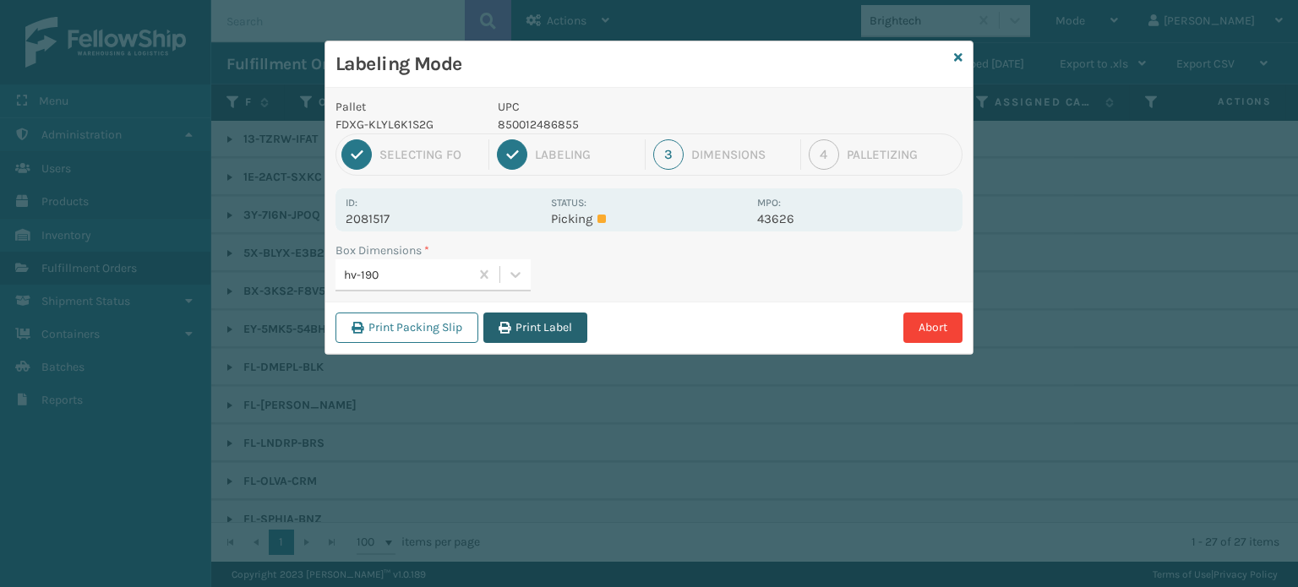
click at [554, 330] on button "Print Label" at bounding box center [535, 328] width 104 height 30
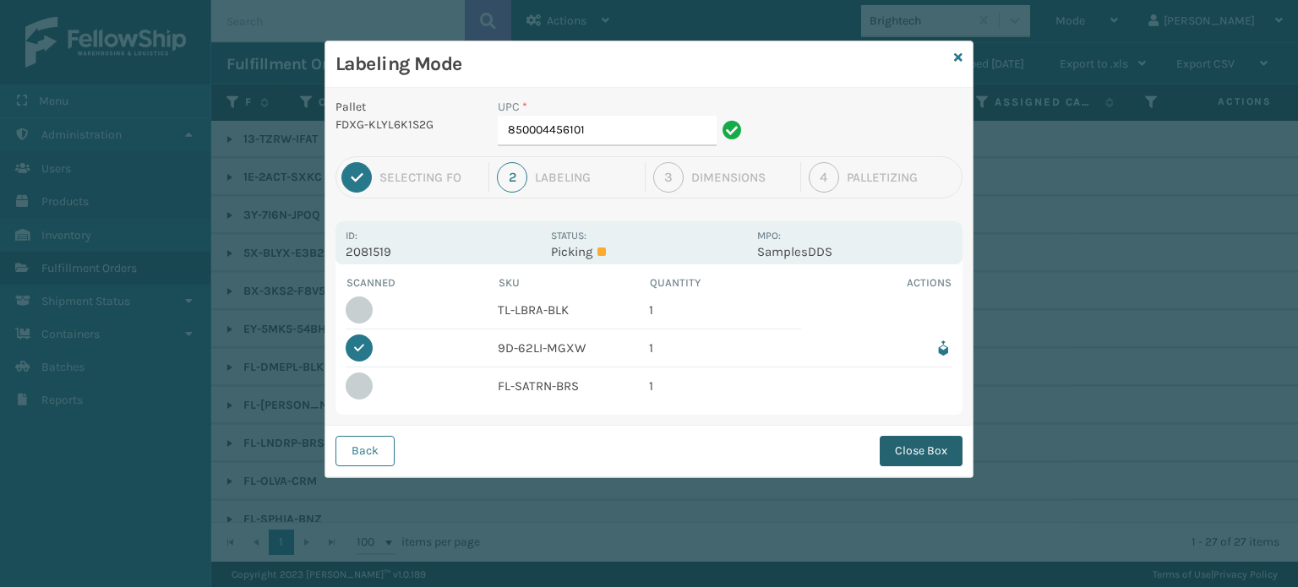
click at [926, 449] on button "Close Box" at bounding box center [920, 451] width 83 height 30
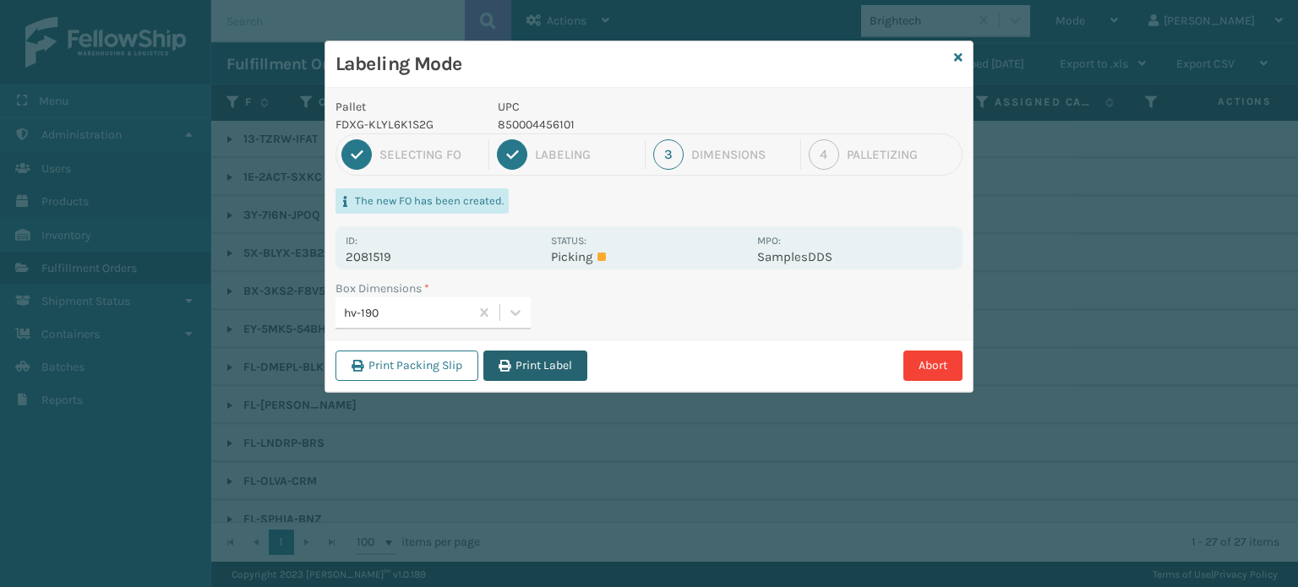
click at [547, 364] on button "Print Label" at bounding box center [535, 366] width 104 height 30
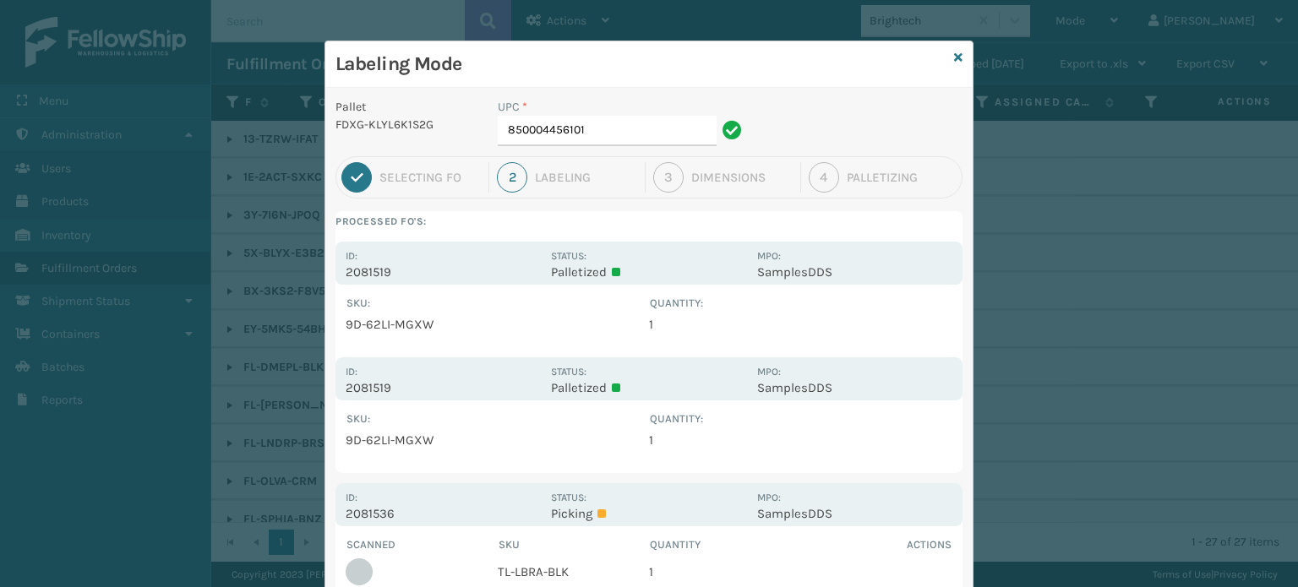
click at [946, 57] on div "Labeling Mode" at bounding box center [648, 64] width 647 height 46
click at [954, 57] on icon at bounding box center [958, 58] width 8 height 12
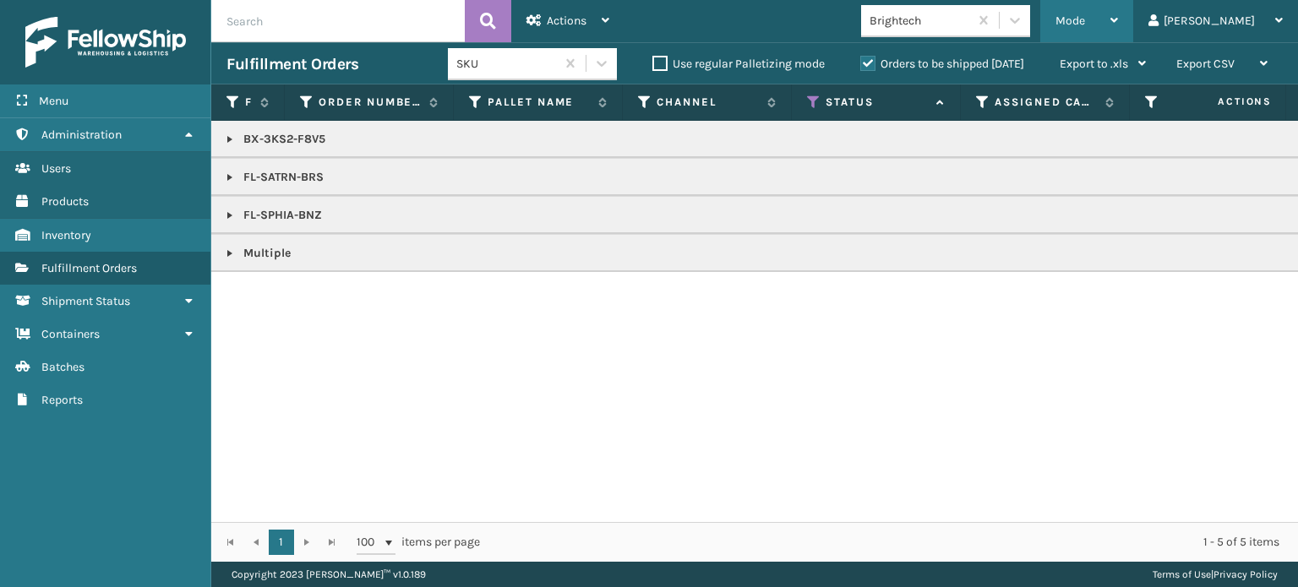
click at [1118, 23] on div "Mode" at bounding box center [1086, 21] width 63 height 42
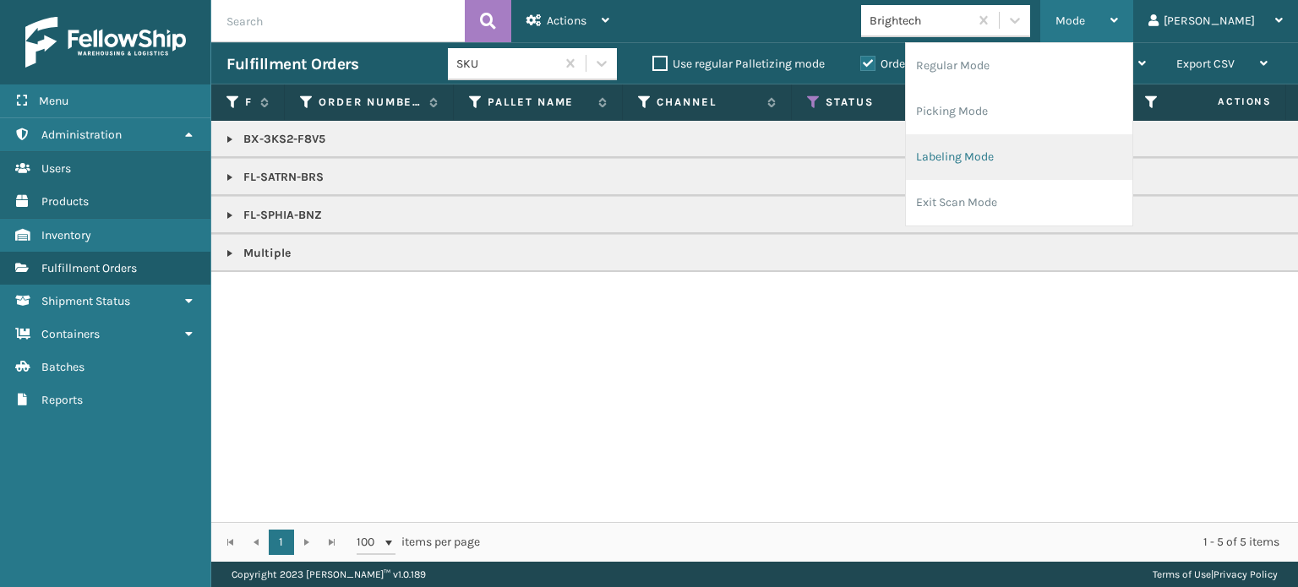
click at [1053, 162] on li "Labeling Mode" at bounding box center [1019, 157] width 226 height 46
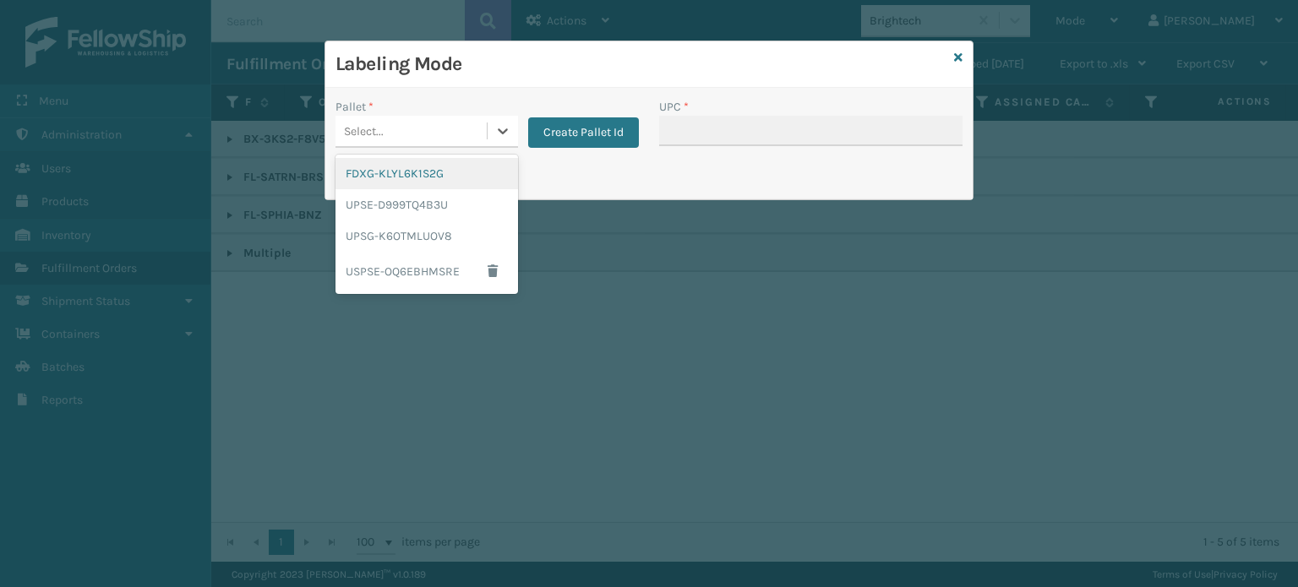
click at [460, 131] on div "Select..." at bounding box center [410, 131] width 151 height 28
click at [412, 170] on div "FDXG-KLYL6K1S2G" at bounding box center [426, 173] width 182 height 31
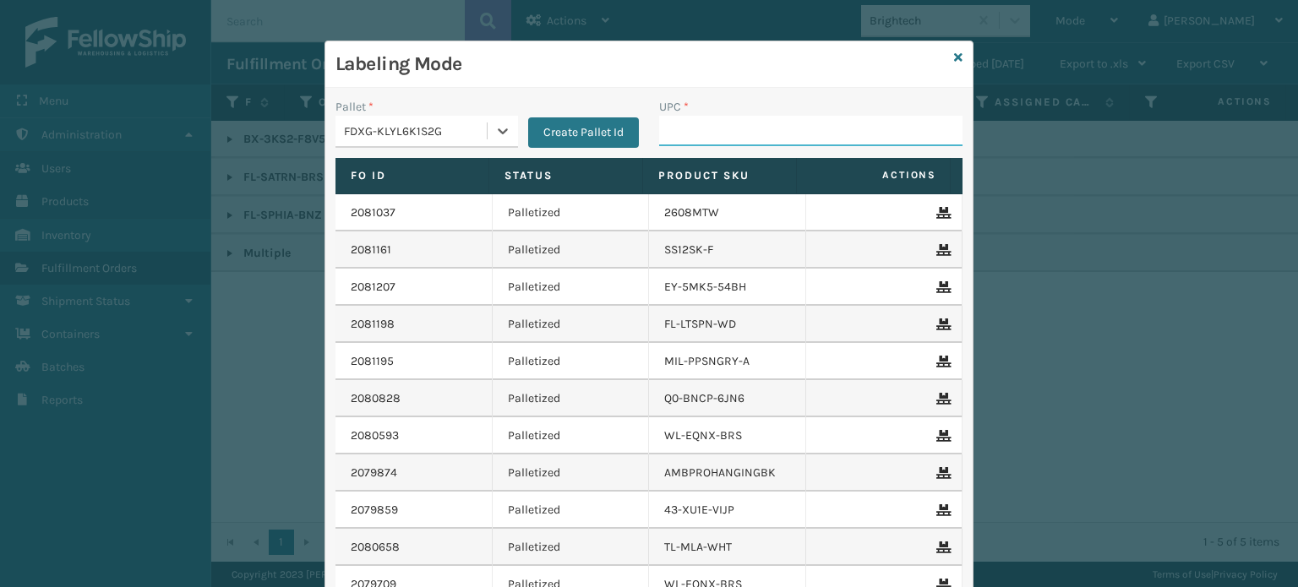
click at [704, 128] on input "UPC *" at bounding box center [810, 131] width 303 height 30
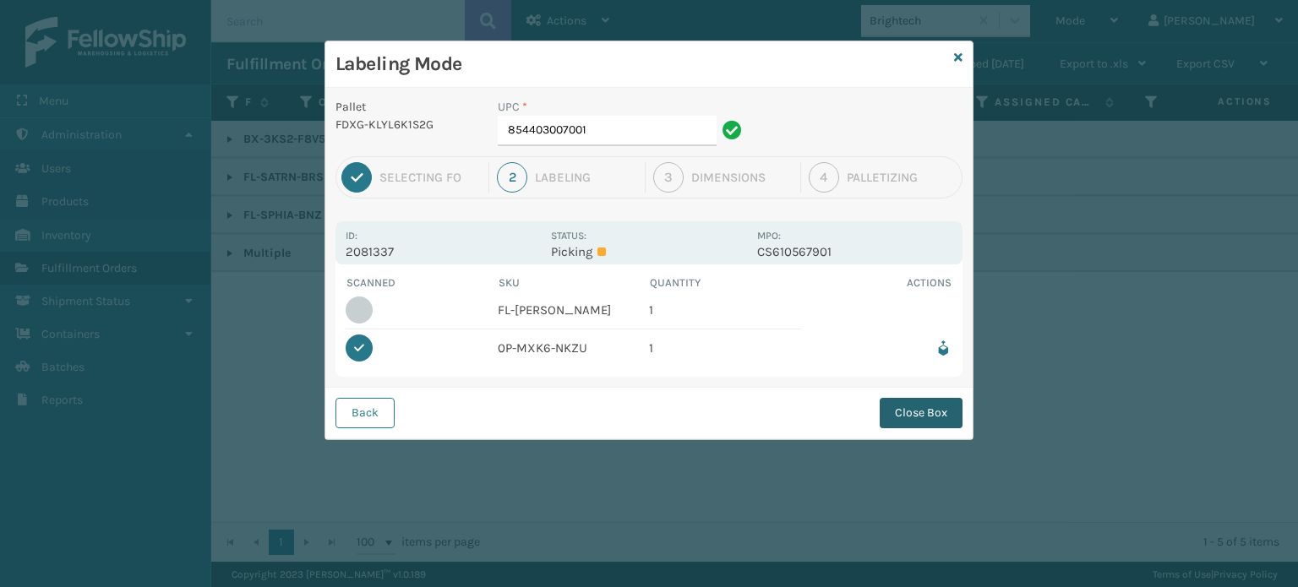
click at [942, 407] on button "Close Box" at bounding box center [920, 413] width 83 height 30
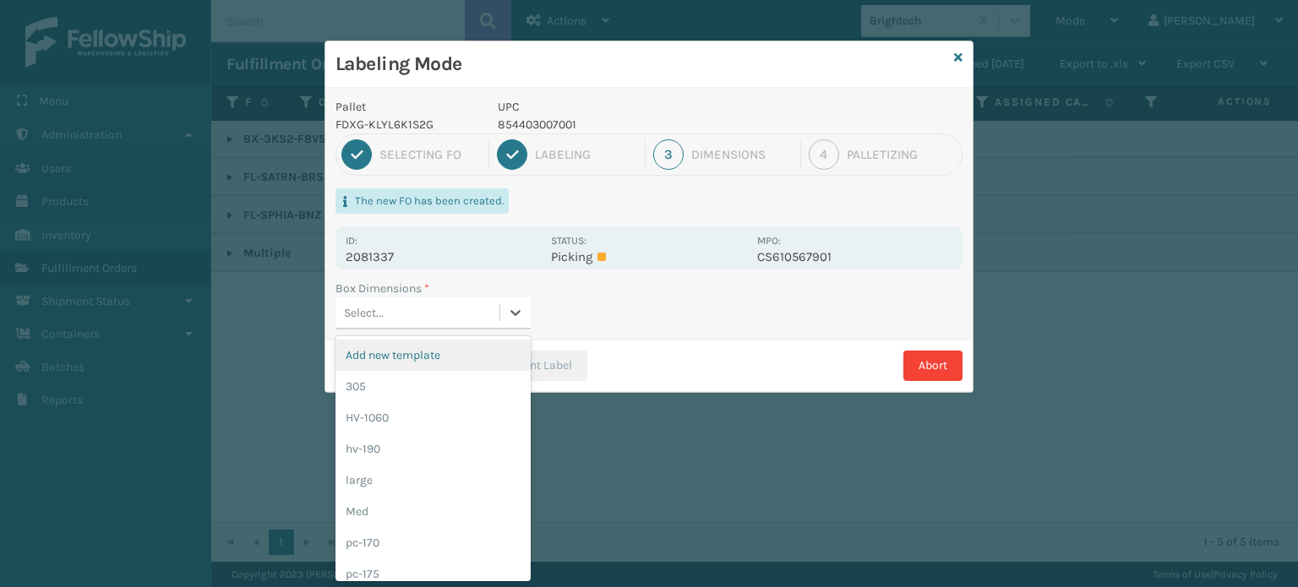
click at [412, 307] on div "Select..." at bounding box center [417, 313] width 164 height 28
click at [385, 388] on div "305" at bounding box center [432, 386] width 195 height 31
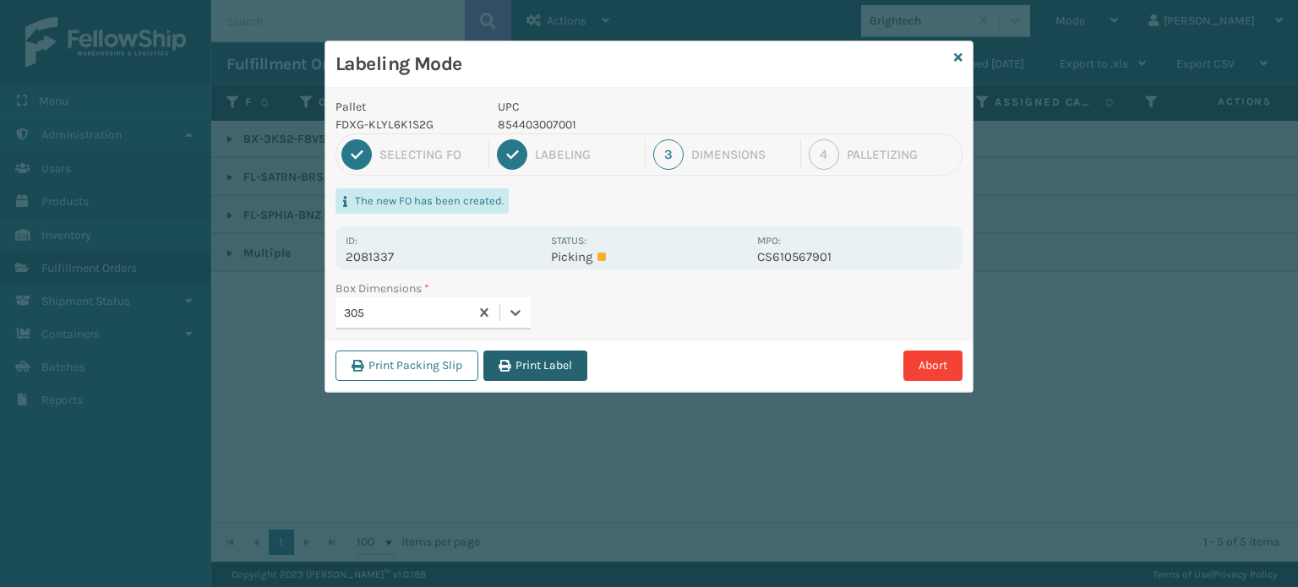
click at [537, 362] on button "Print Label" at bounding box center [535, 366] width 104 height 30
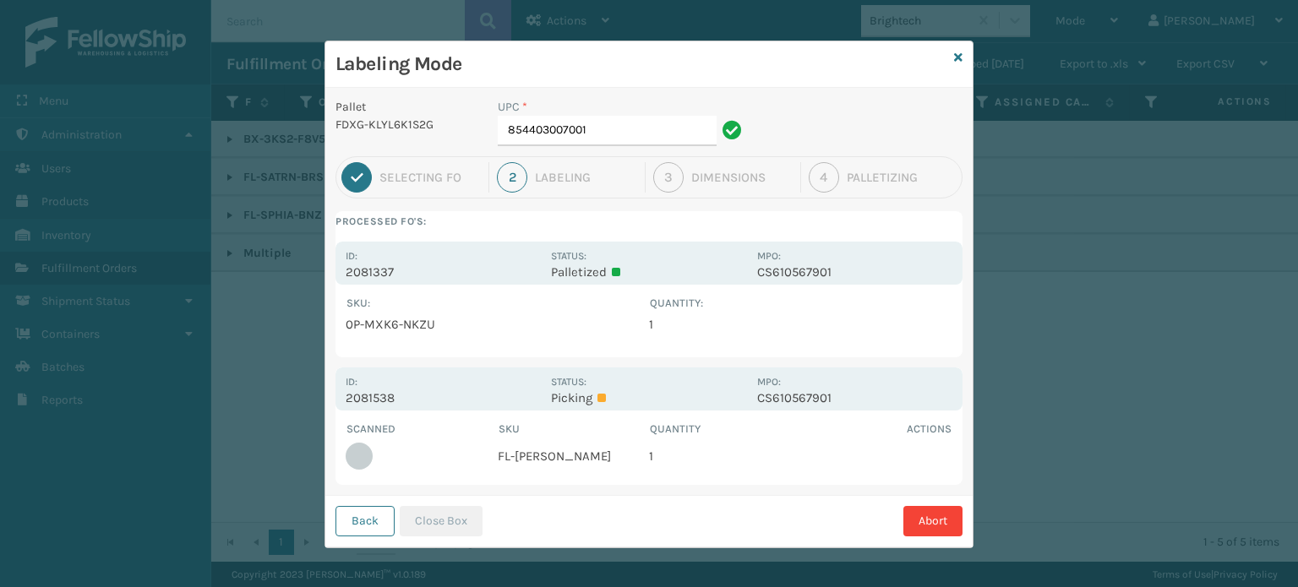
click at [945, 58] on div "Labeling Mode" at bounding box center [648, 64] width 647 height 46
click at [954, 58] on icon at bounding box center [958, 58] width 8 height 12
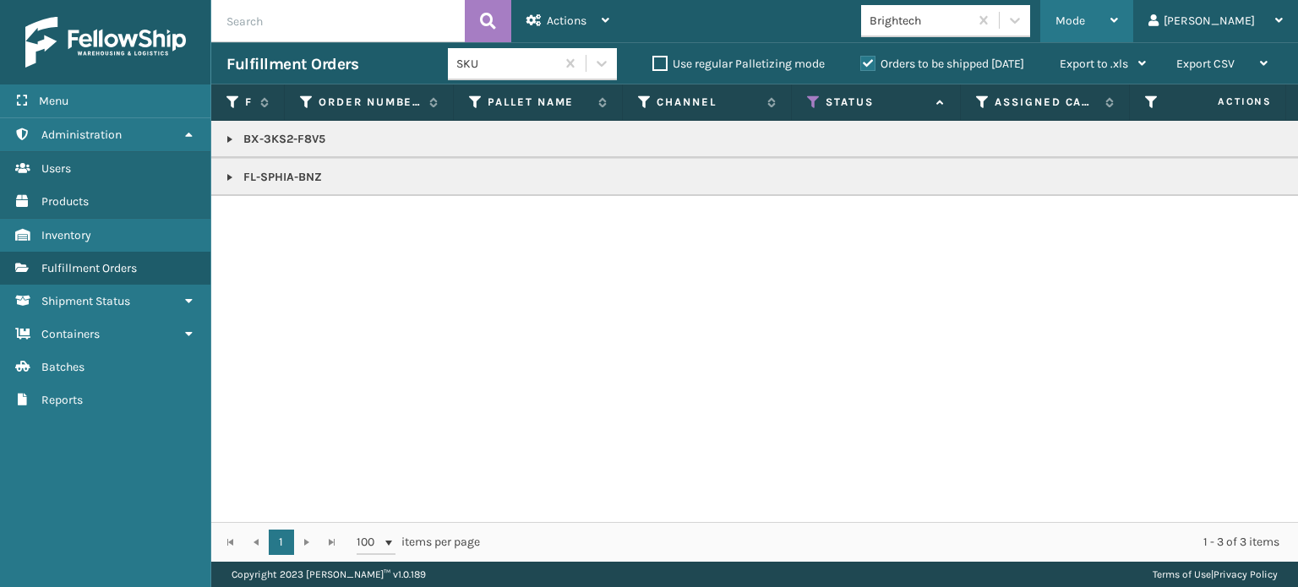
click at [1113, 8] on div "Mode Regular Mode Picking Mode Labeling Mode Exit Scan Mode" at bounding box center [1086, 21] width 93 height 42
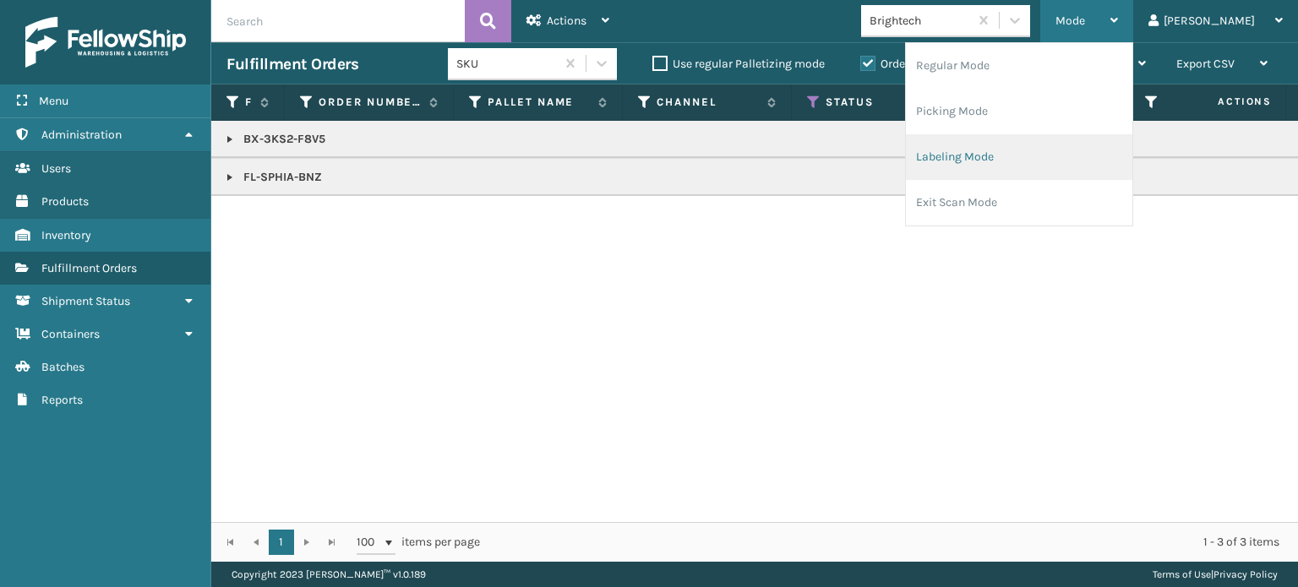
click at [994, 155] on li "Labeling Mode" at bounding box center [1019, 157] width 226 height 46
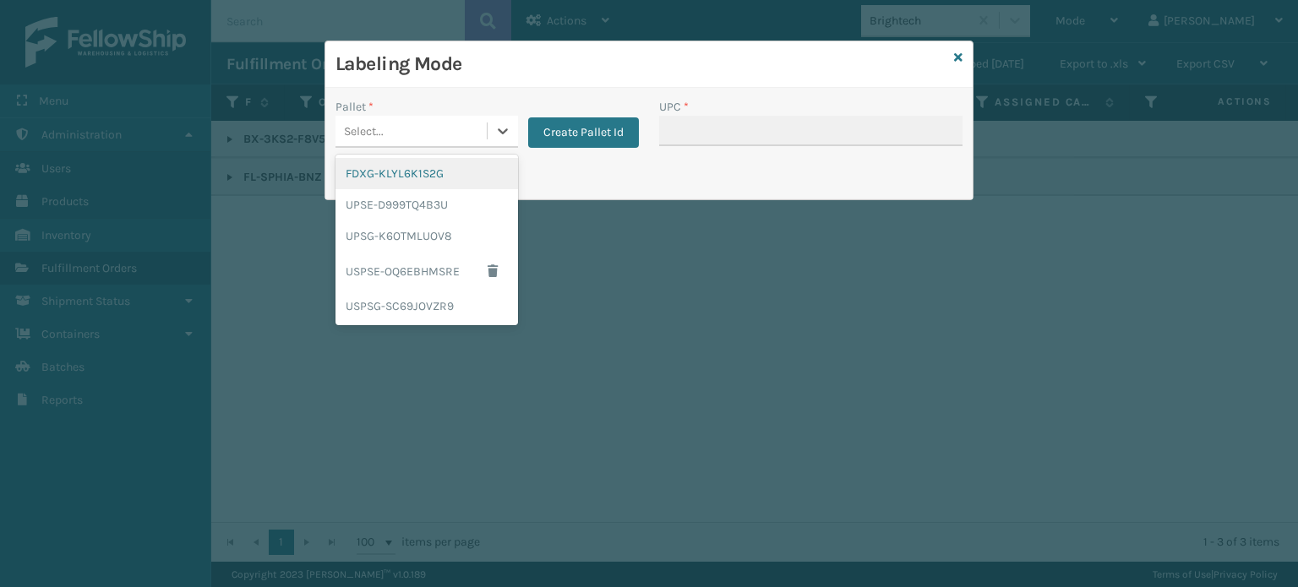
click at [406, 142] on div "Select..." at bounding box center [410, 131] width 151 height 28
click at [400, 172] on div "FDXG-KLYL6K1S2G" at bounding box center [426, 173] width 182 height 31
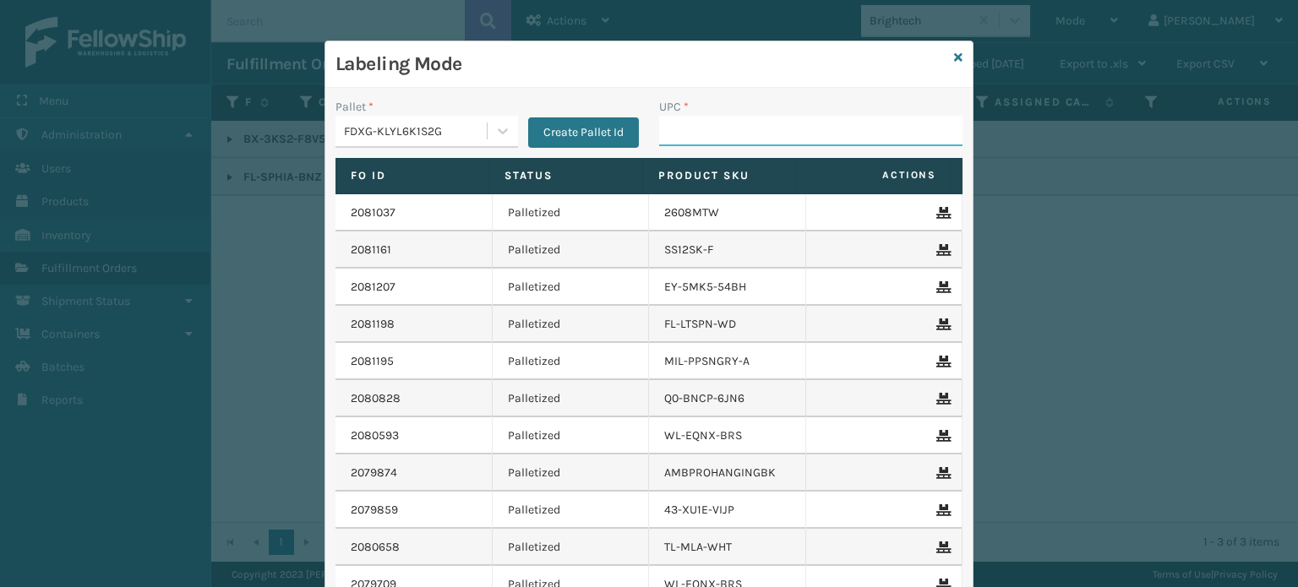
click at [664, 122] on input "UPC *" at bounding box center [810, 131] width 303 height 30
type input "85001248638"
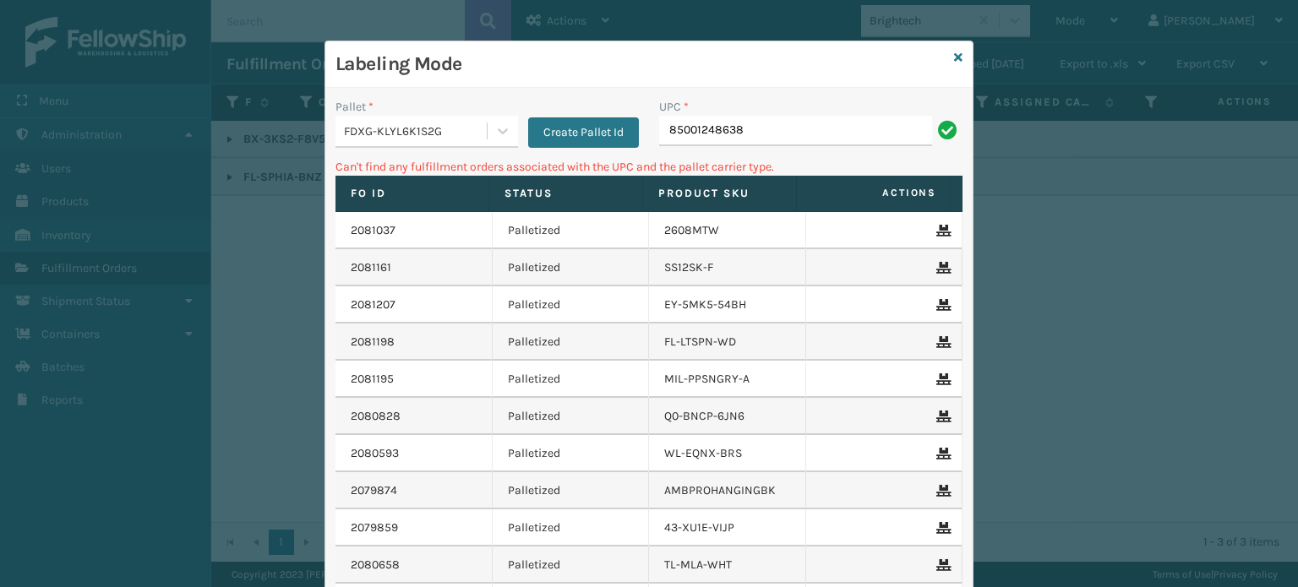
click at [420, 112] on div "Pallet *" at bounding box center [426, 107] width 182 height 18
click at [422, 131] on div "FDXG-KLYL6K1S2G" at bounding box center [416, 131] width 144 height 18
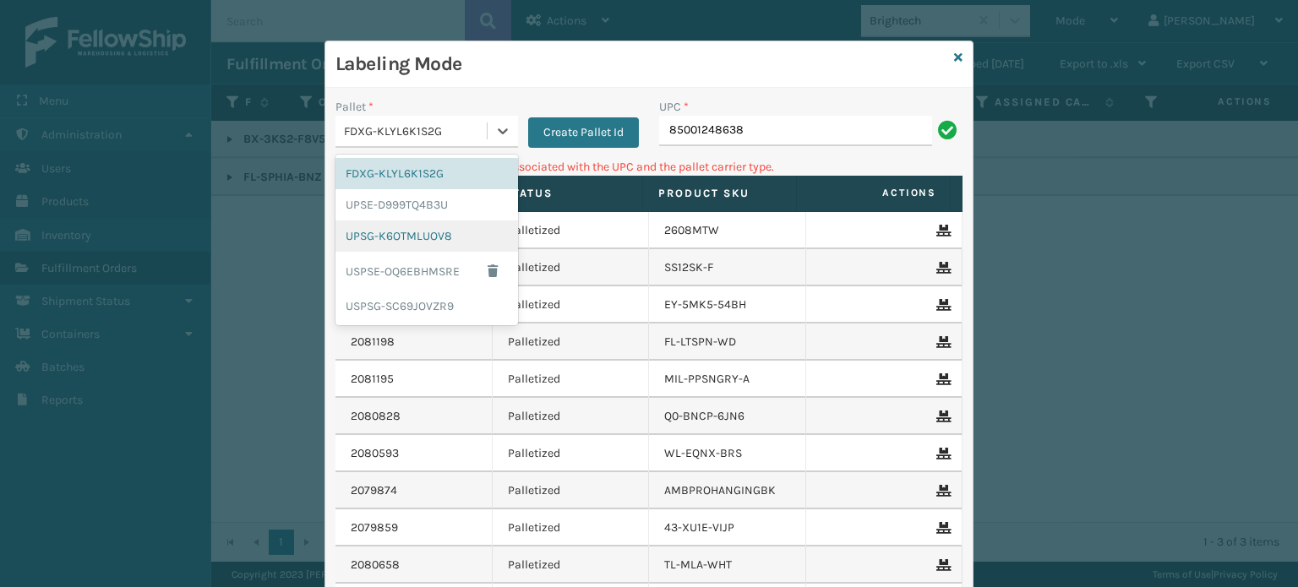
click at [385, 229] on div "UPSG-K6OTMLUOV8" at bounding box center [426, 235] width 182 height 31
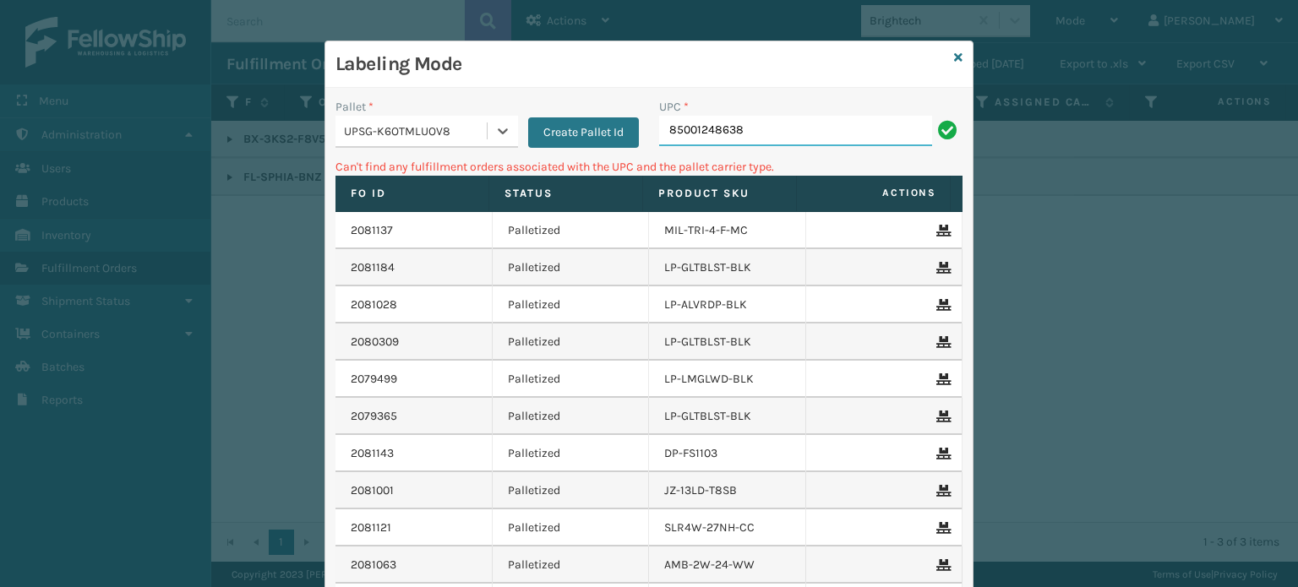
click at [767, 119] on input "85001248638" at bounding box center [795, 131] width 273 height 30
click at [954, 49] on link at bounding box center [958, 58] width 8 height 18
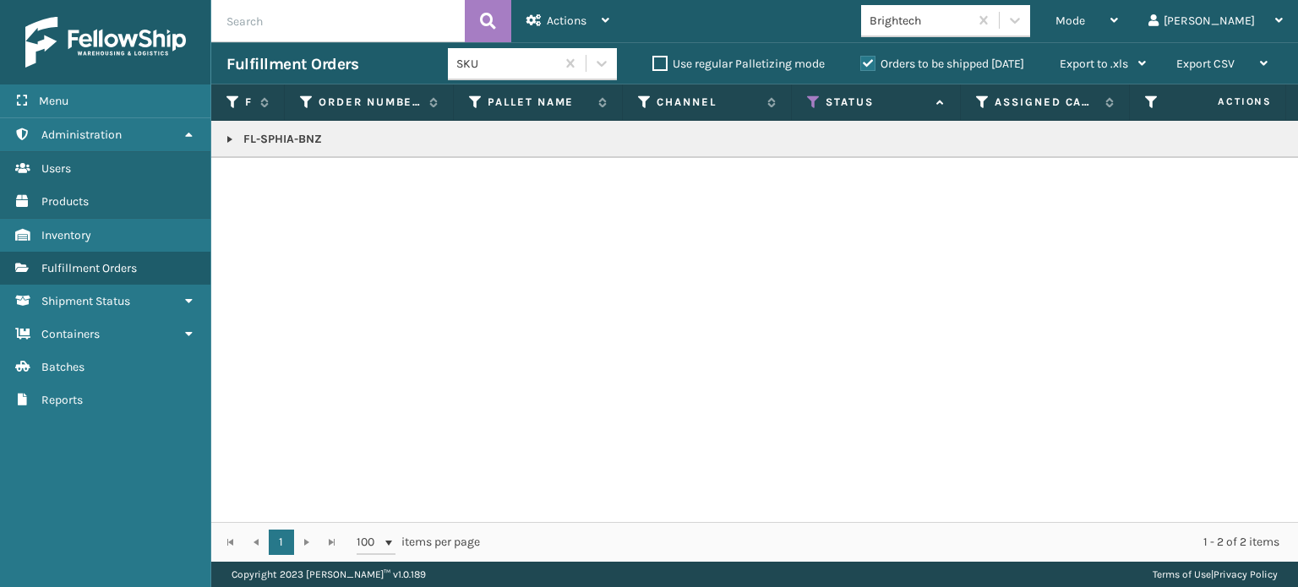
click at [226, 142] on link at bounding box center [230, 140] width 14 height 14
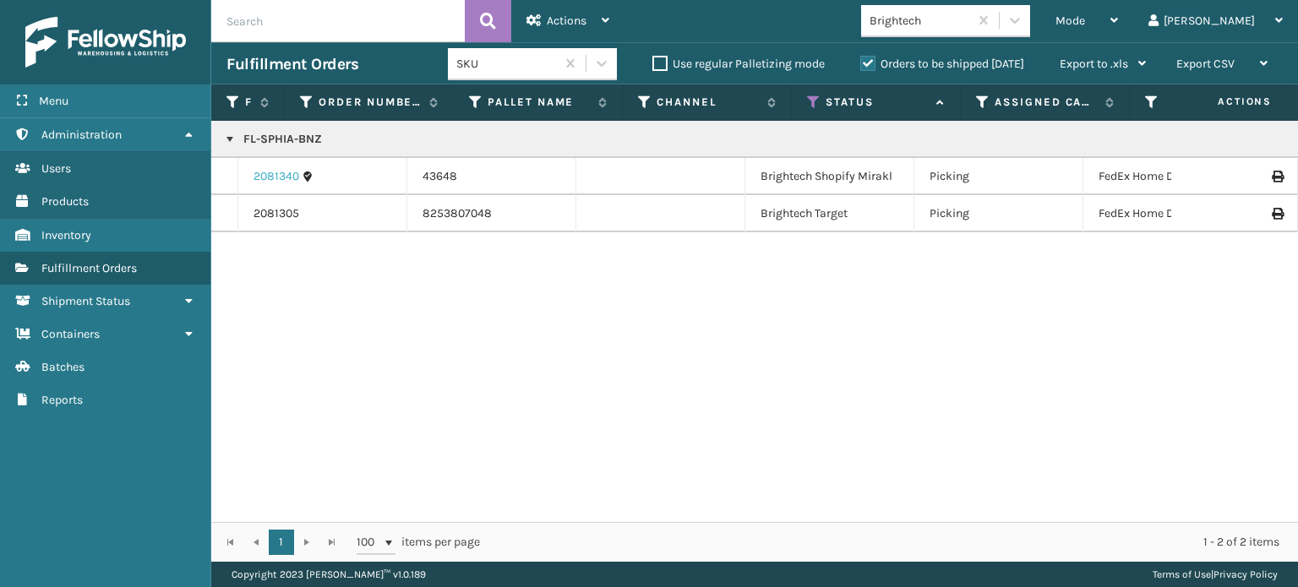
click at [274, 168] on link "2081340" at bounding box center [276, 176] width 46 height 17
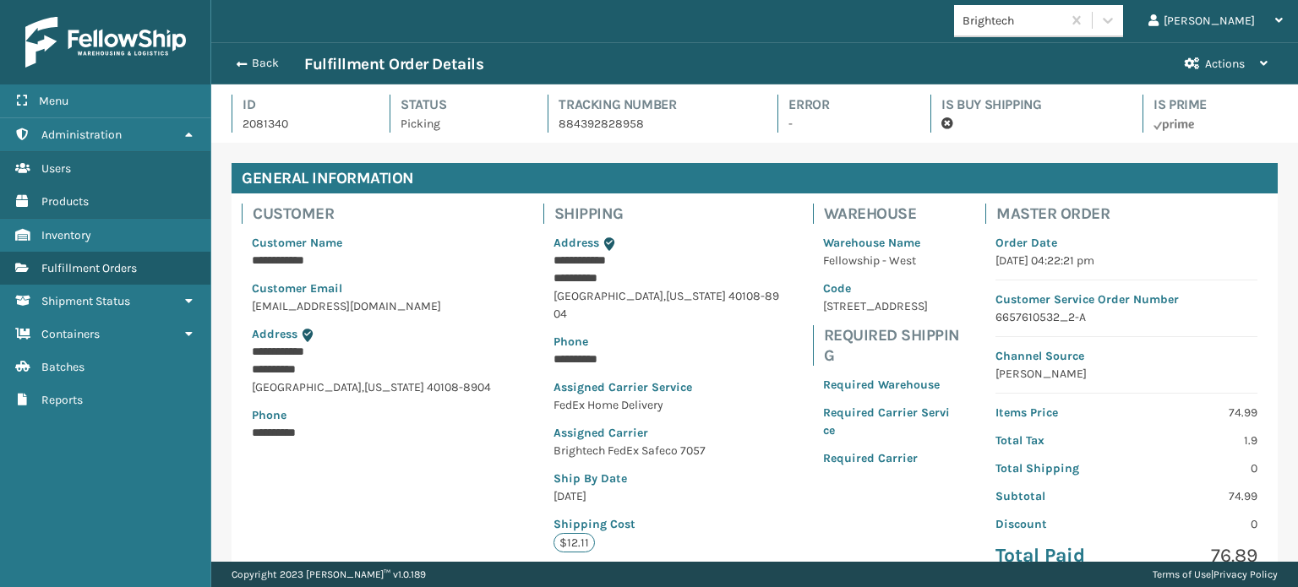
scroll to position [41, 1086]
click at [675, 449] on p "Brightech FedEx Safeco 7057" at bounding box center [667, 451] width 229 height 18
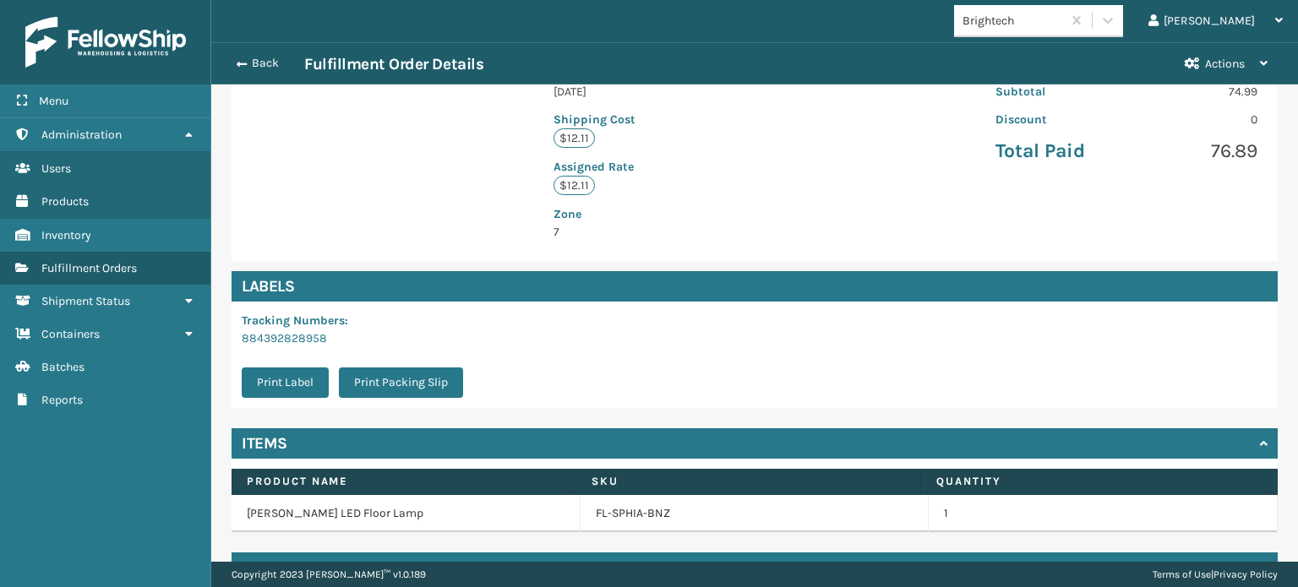
scroll to position [406, 0]
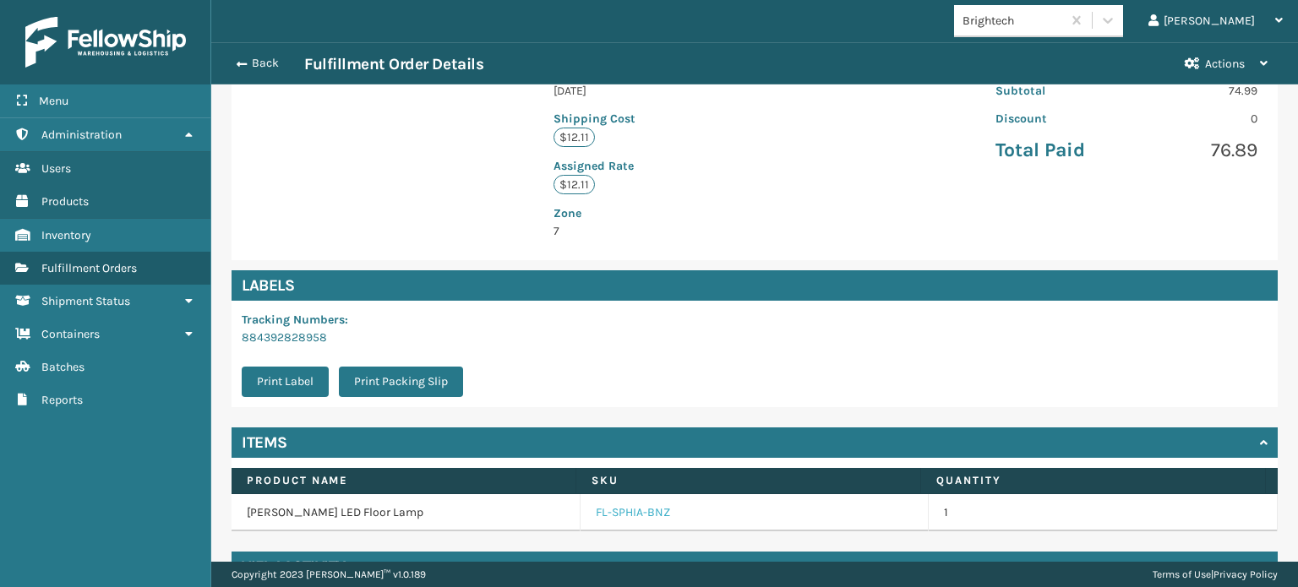
click at [596, 506] on link "FL-SPHIA-BNZ" at bounding box center [633, 512] width 74 height 17
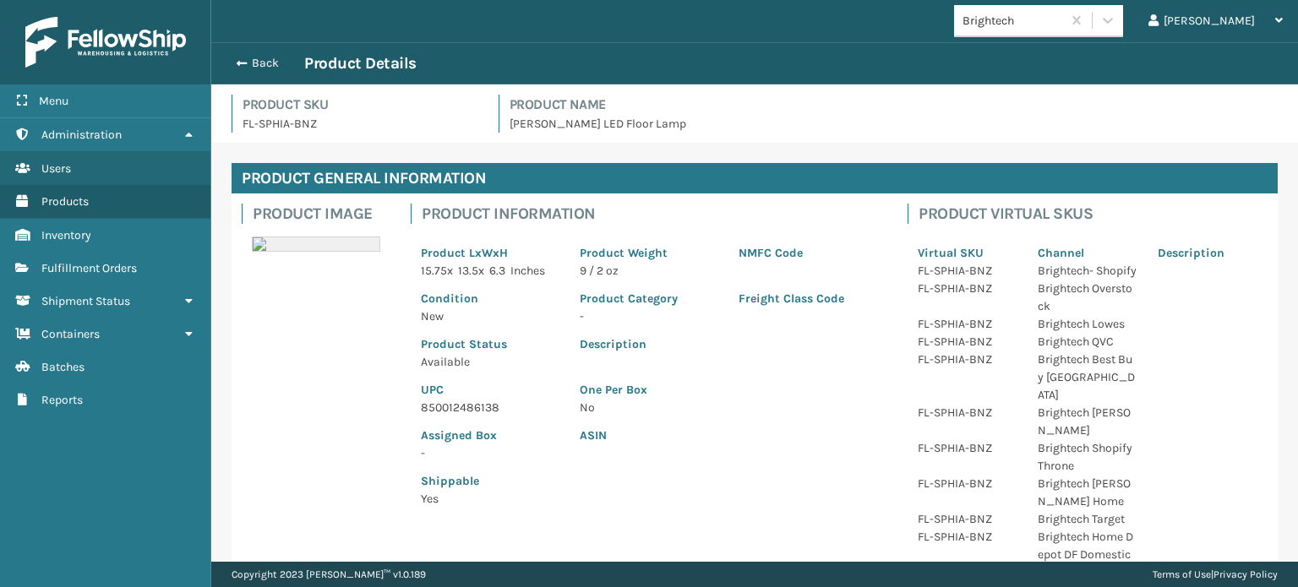
click at [454, 409] on p "850012486138" at bounding box center [490, 408] width 139 height 18
copy p "850012486138"
click at [253, 57] on button "Back" at bounding box center [265, 63] width 78 height 15
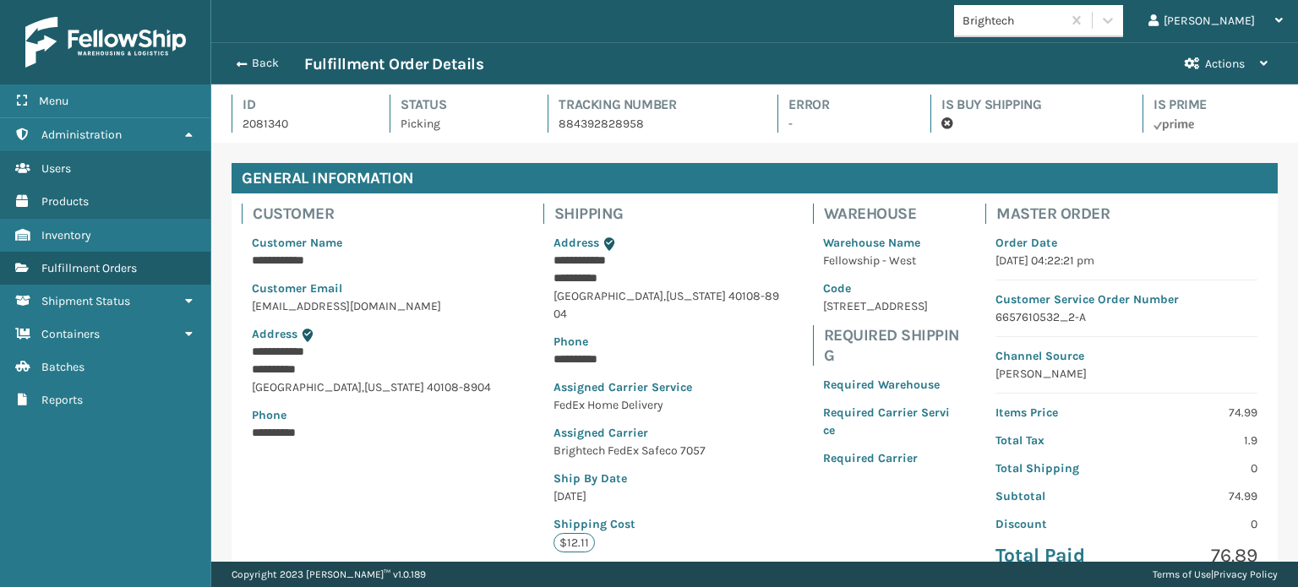
scroll to position [41, 1086]
click at [253, 57] on button "Back" at bounding box center [265, 63] width 78 height 15
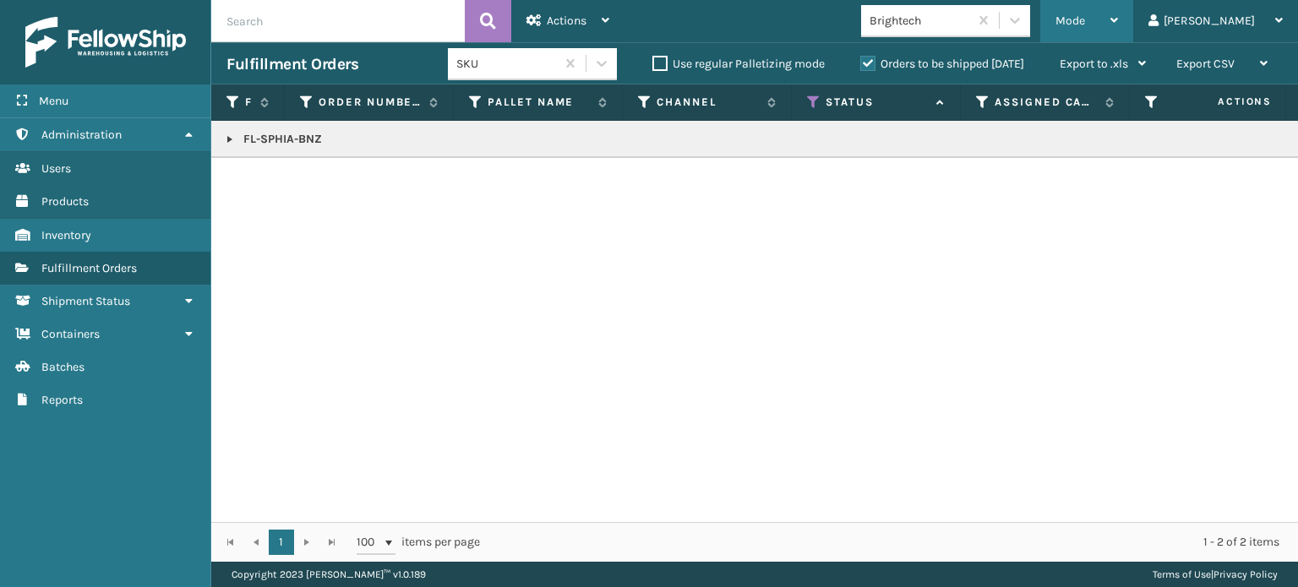
click at [1118, 19] on div "Mode" at bounding box center [1086, 21] width 63 height 42
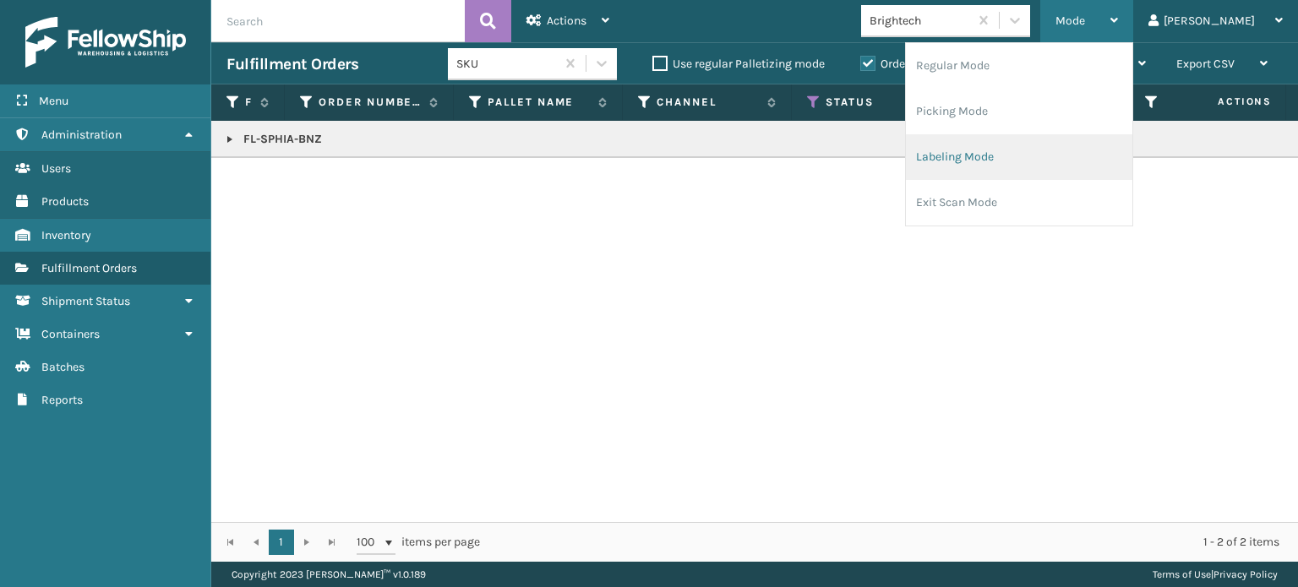
click at [1019, 136] on li "Labeling Mode" at bounding box center [1019, 157] width 226 height 46
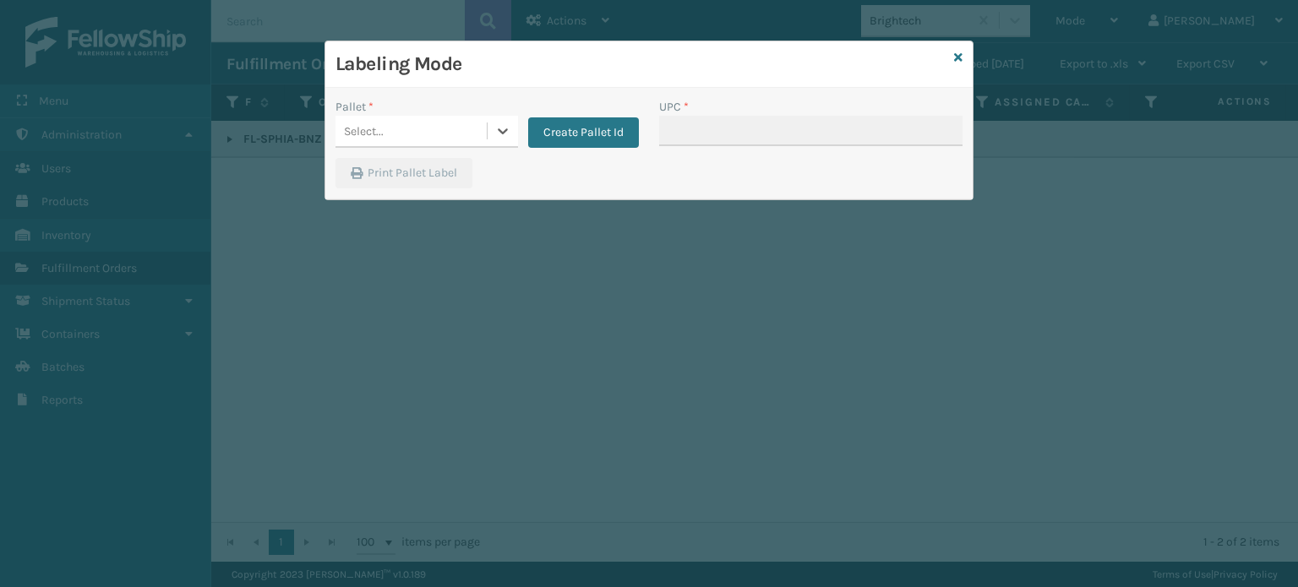
click at [399, 125] on div "Select..." at bounding box center [410, 131] width 151 height 28
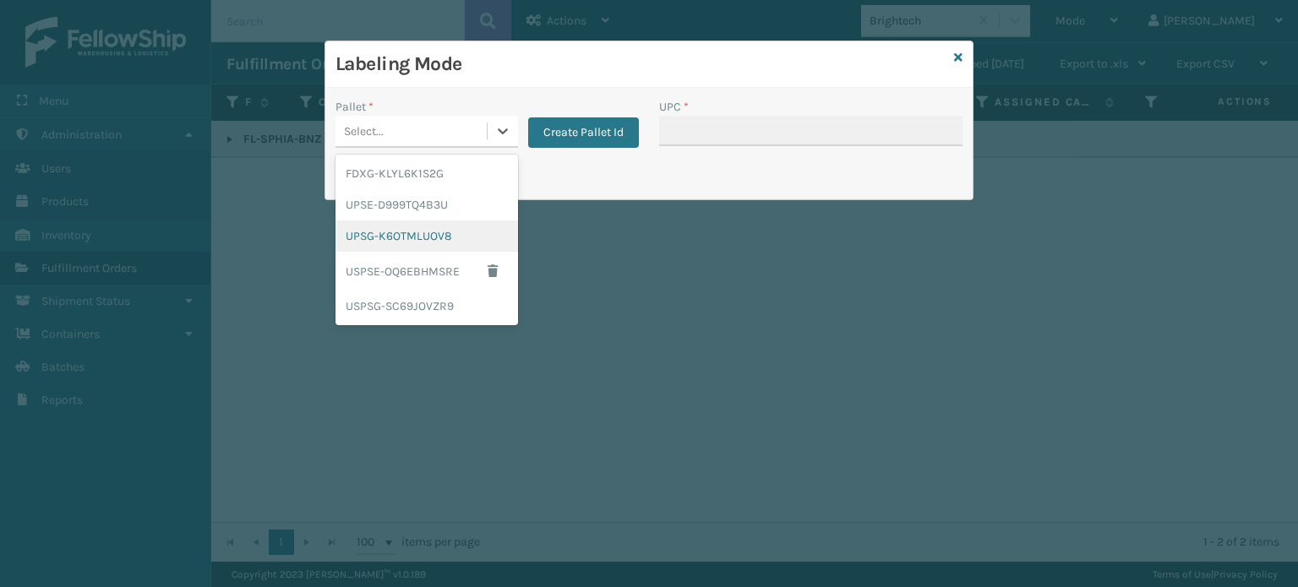
click at [392, 234] on div "UPSG-K6OTMLUOV8" at bounding box center [426, 235] width 182 height 31
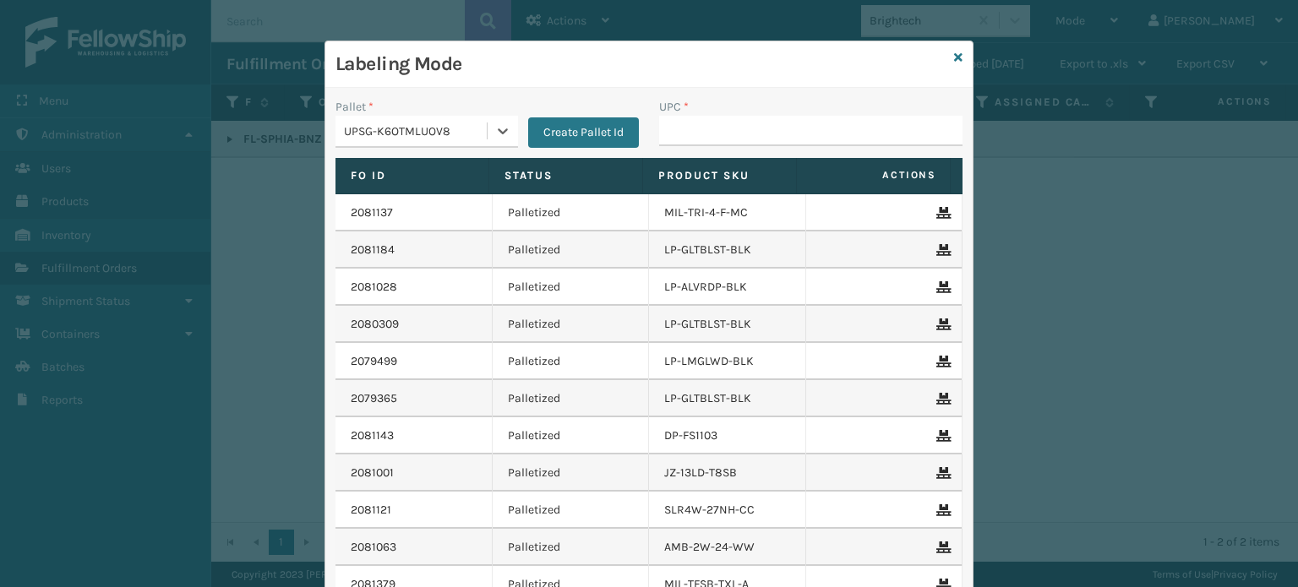
click at [427, 135] on div "UPSG-K6OTMLUOV8" at bounding box center [416, 131] width 144 height 18
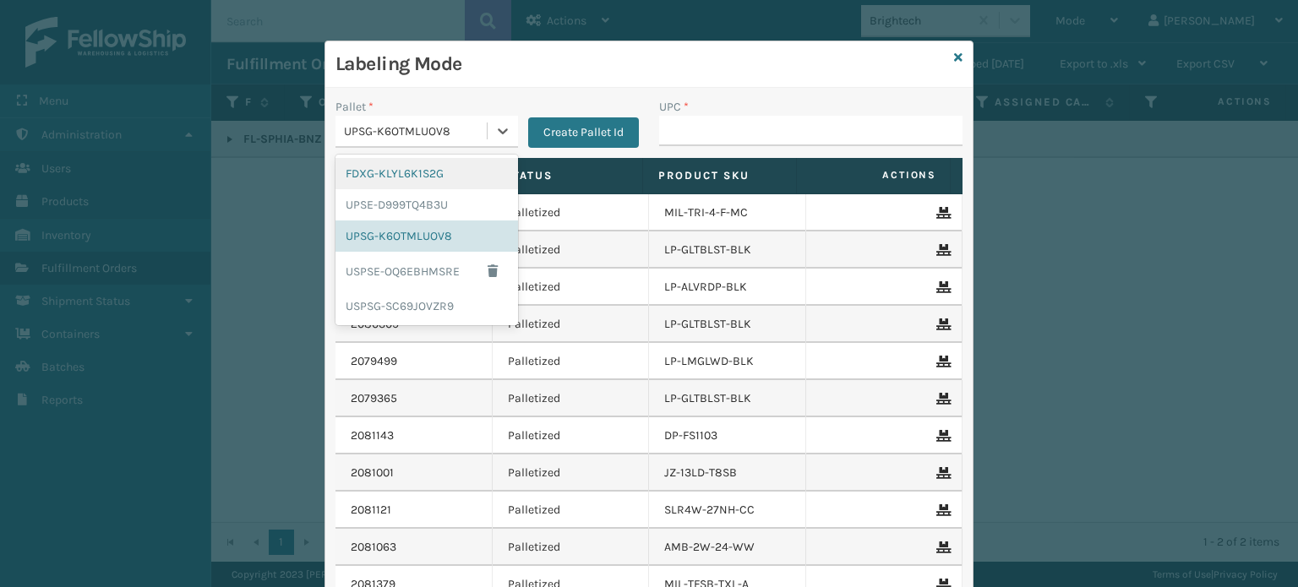
click at [417, 170] on div "FDXG-KLYL6K1S2G" at bounding box center [426, 173] width 182 height 31
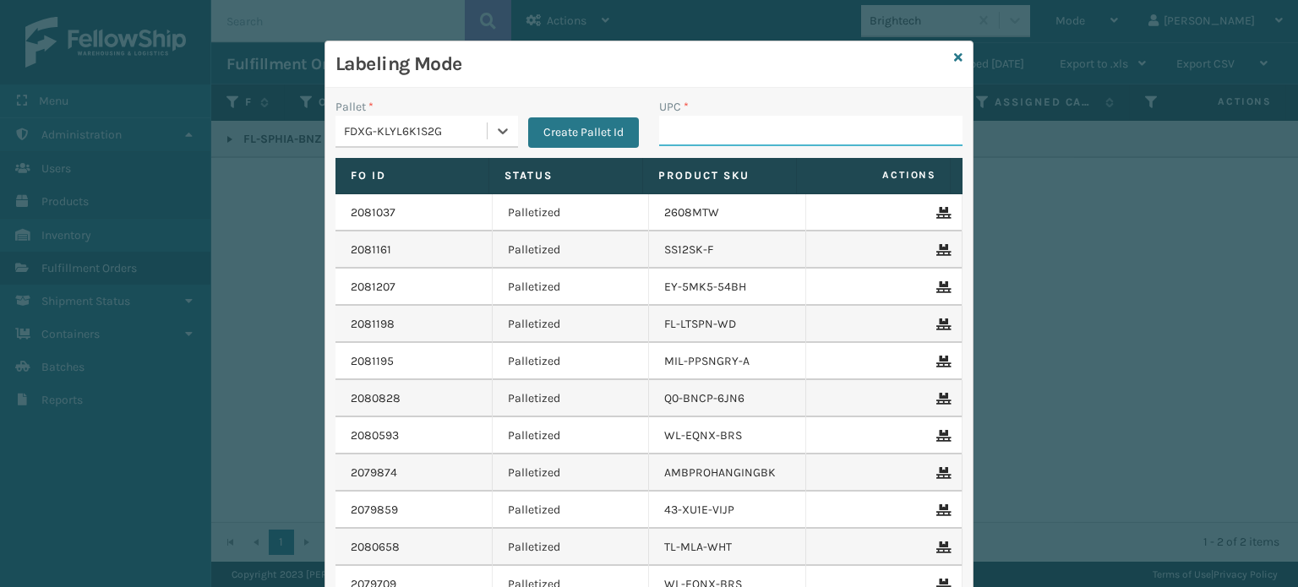
click at [676, 140] on input "UPC *" at bounding box center [810, 131] width 303 height 30
paste input "850012486138"
type input "850012486138"
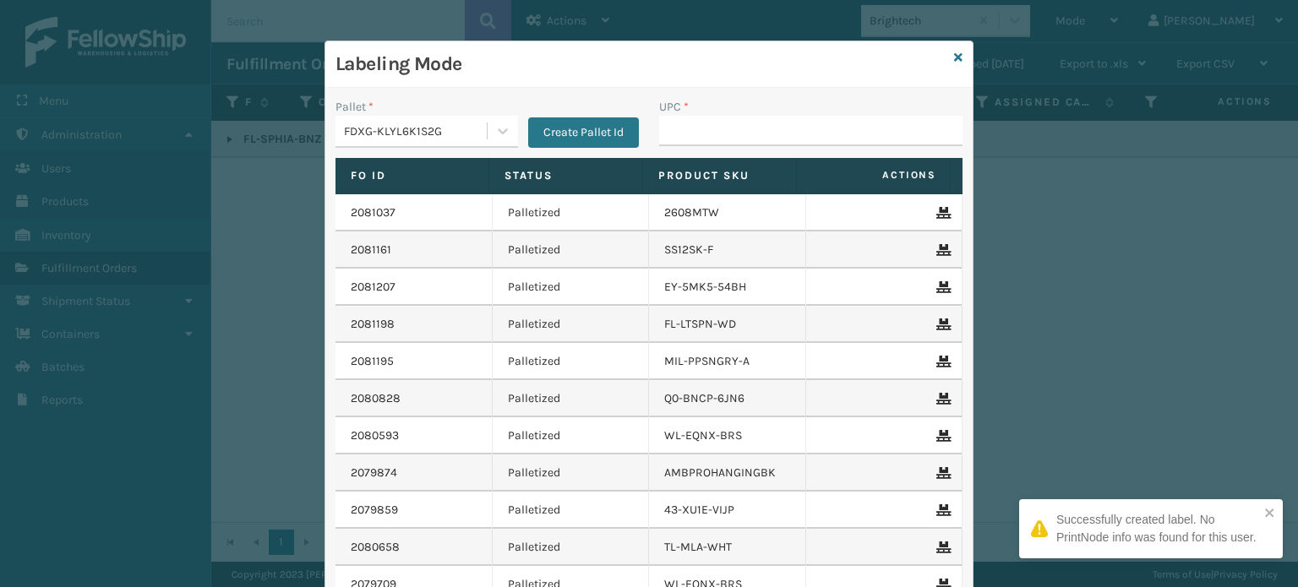
type input "850012486138"
